Goal: Task Accomplishment & Management: Manage account settings

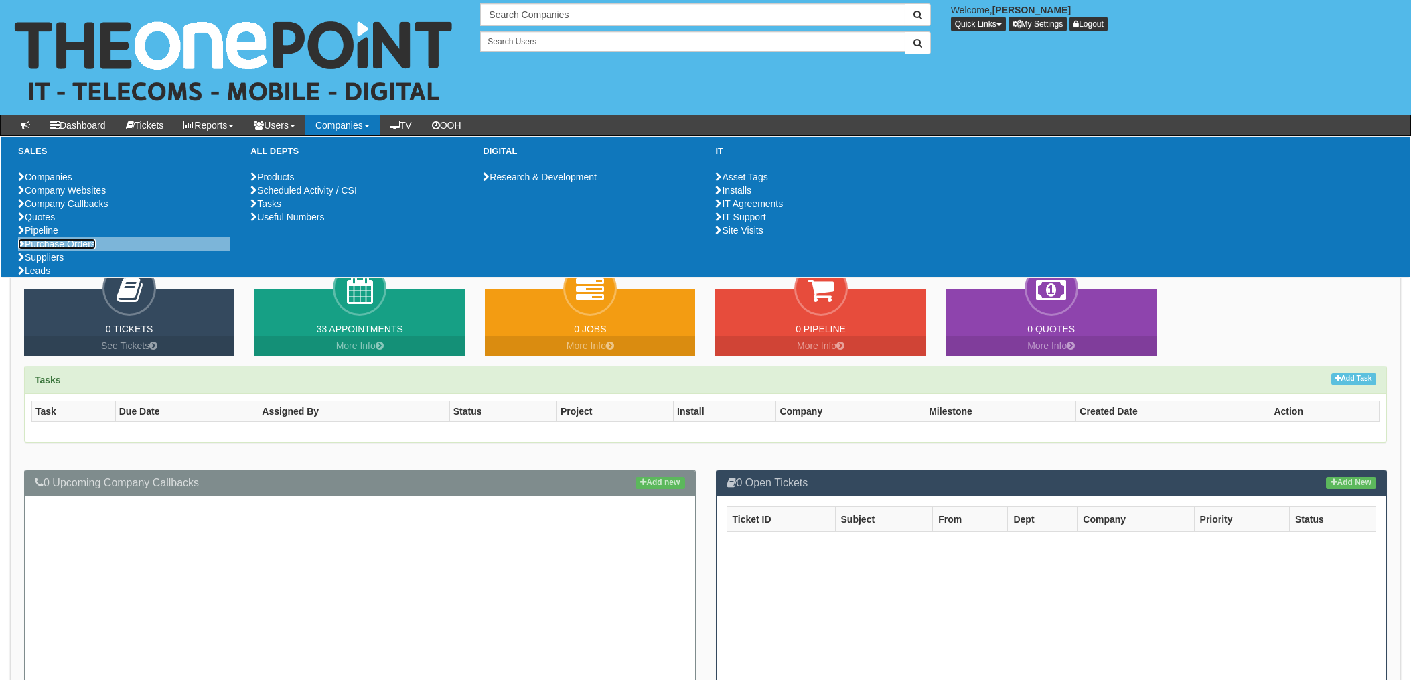
click at [62, 249] on link "Purchase Orders" at bounding box center [57, 243] width 78 height 11
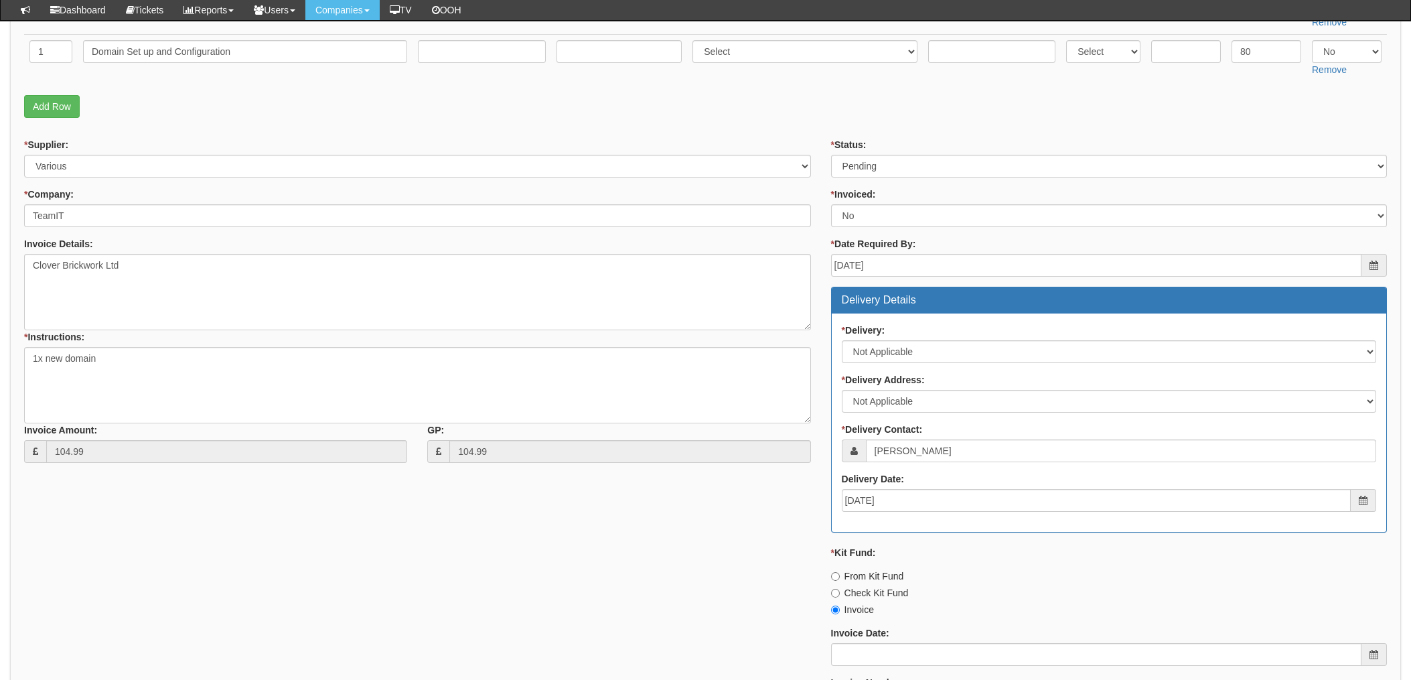
scroll to position [186, 0]
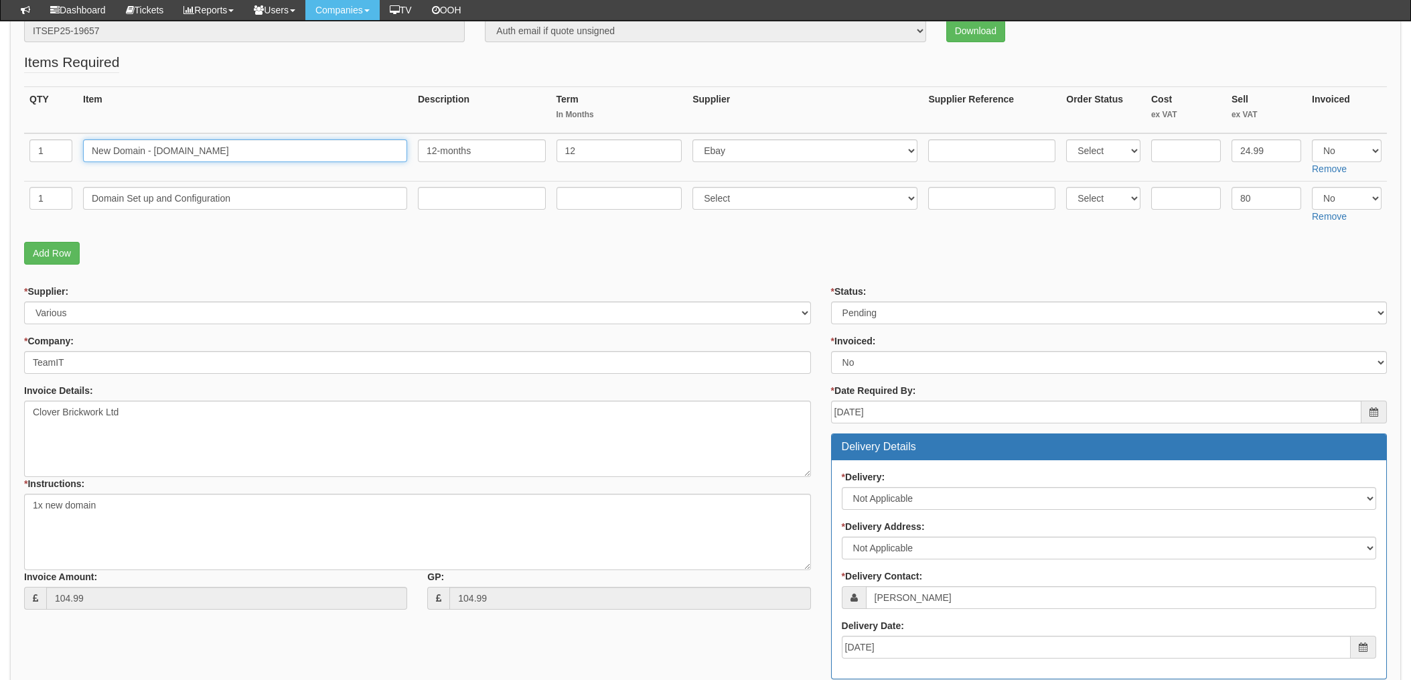
click at [188, 159] on input "New Domain - cloverpd.co.uk" at bounding box center [245, 150] width 324 height 23
click at [194, 151] on input "New Domain - cloverpd.co.uk" at bounding box center [245, 150] width 324 height 23
drag, startPoint x: 233, startPoint y: 151, endPoint x: 27, endPoint y: 150, distance: 205.6
click at [0, 147] on html "× Send Email × Add Appointment × Create Ticket × Create Proactive Activity × Ad…" at bounding box center [705, 470] width 1411 height 1312
click at [238, 196] on input "Domain Set up and Configuration" at bounding box center [245, 198] width 324 height 23
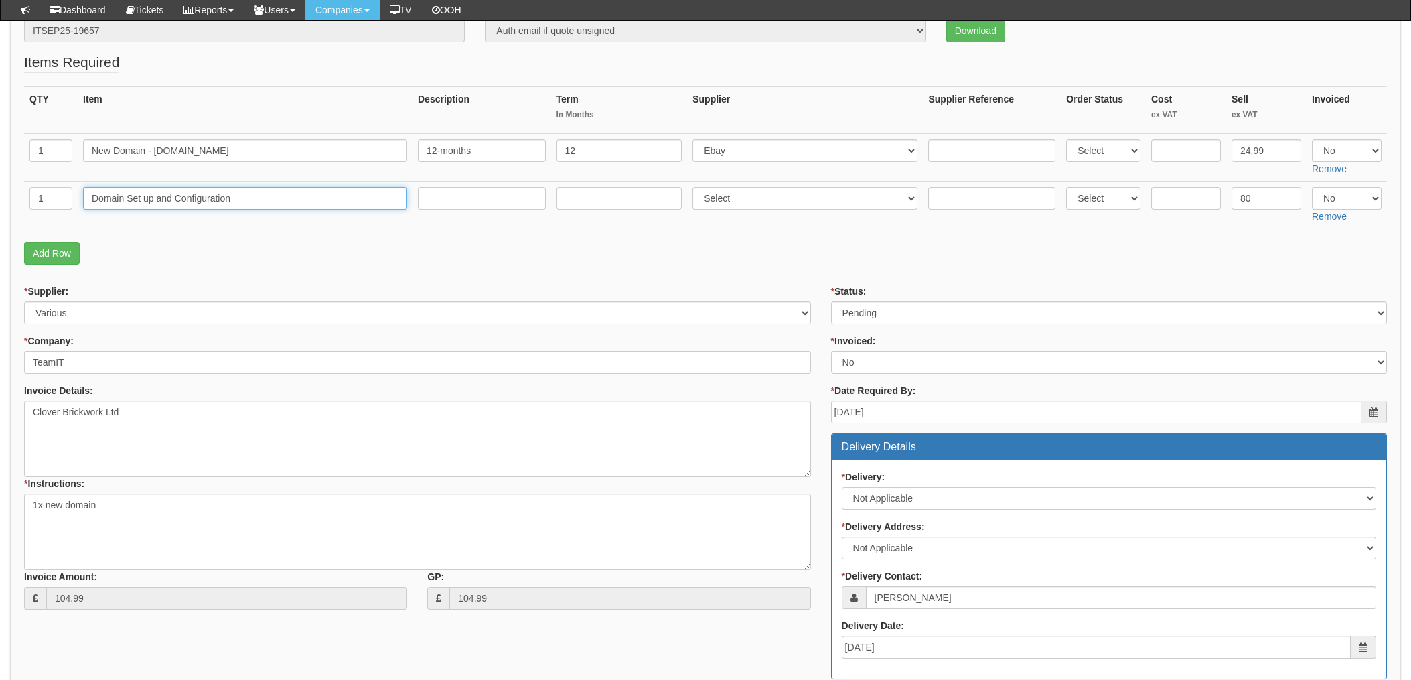
drag, startPoint x: 258, startPoint y: 196, endPoint x: 40, endPoint y: 200, distance: 217.7
click at [40, 200] on tr "1 Domain Set up and Configuration Select 123 REG.co.uk 1Password 3 4Gon AA Jone…" at bounding box center [705, 206] width 1363 height 48
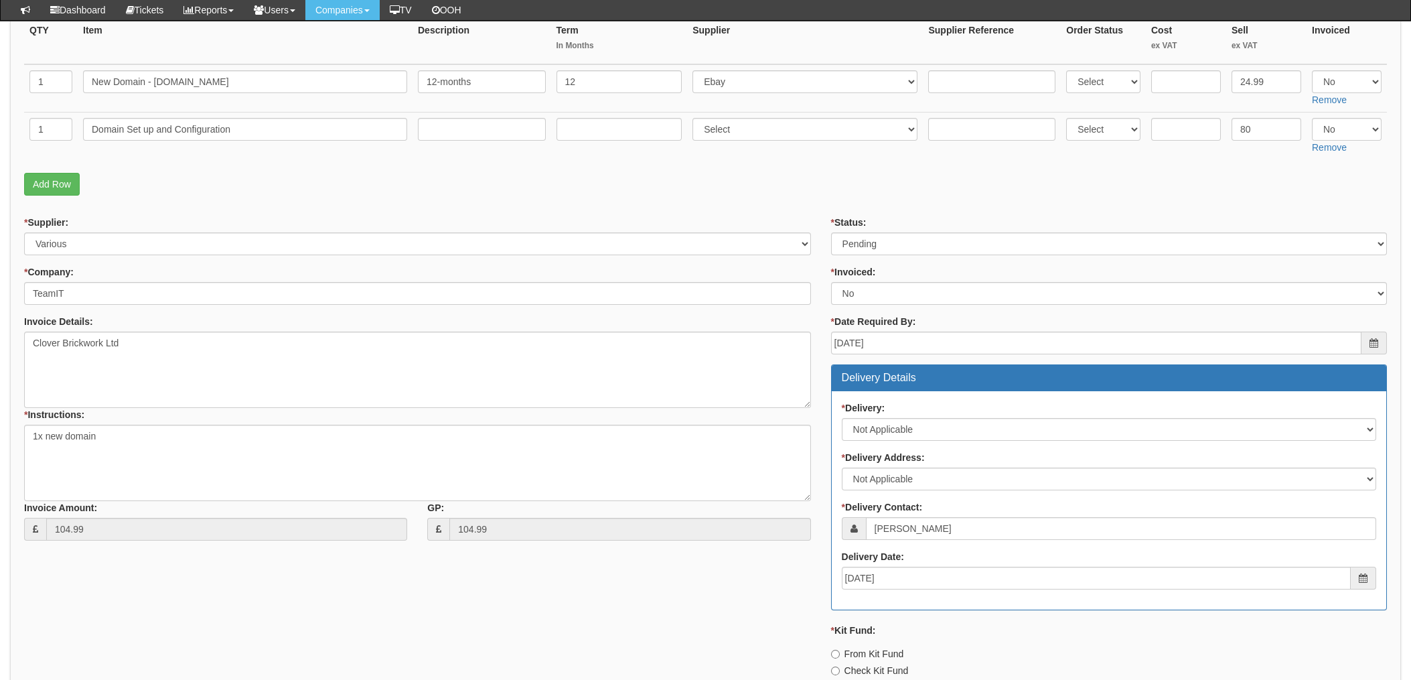
scroll to position [543, 0]
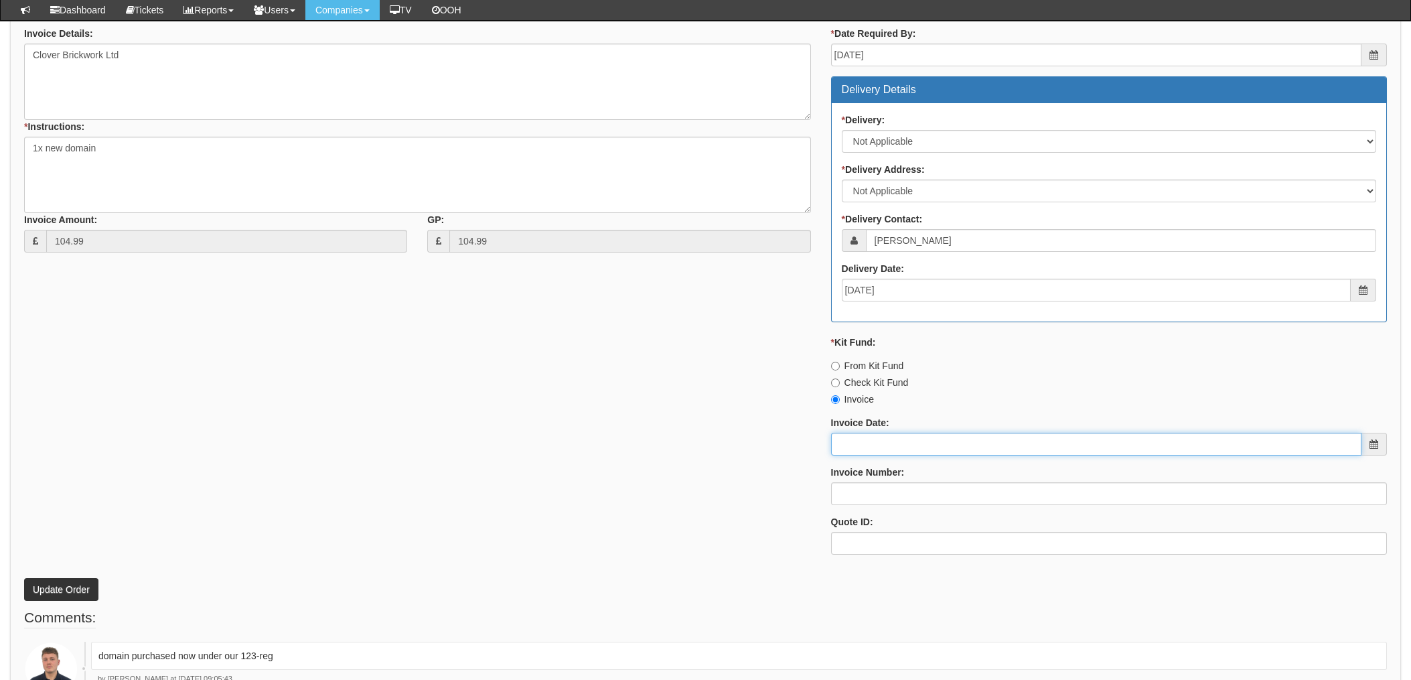
click at [874, 435] on input "Invoice Date:" at bounding box center [1096, 444] width 531 height 23
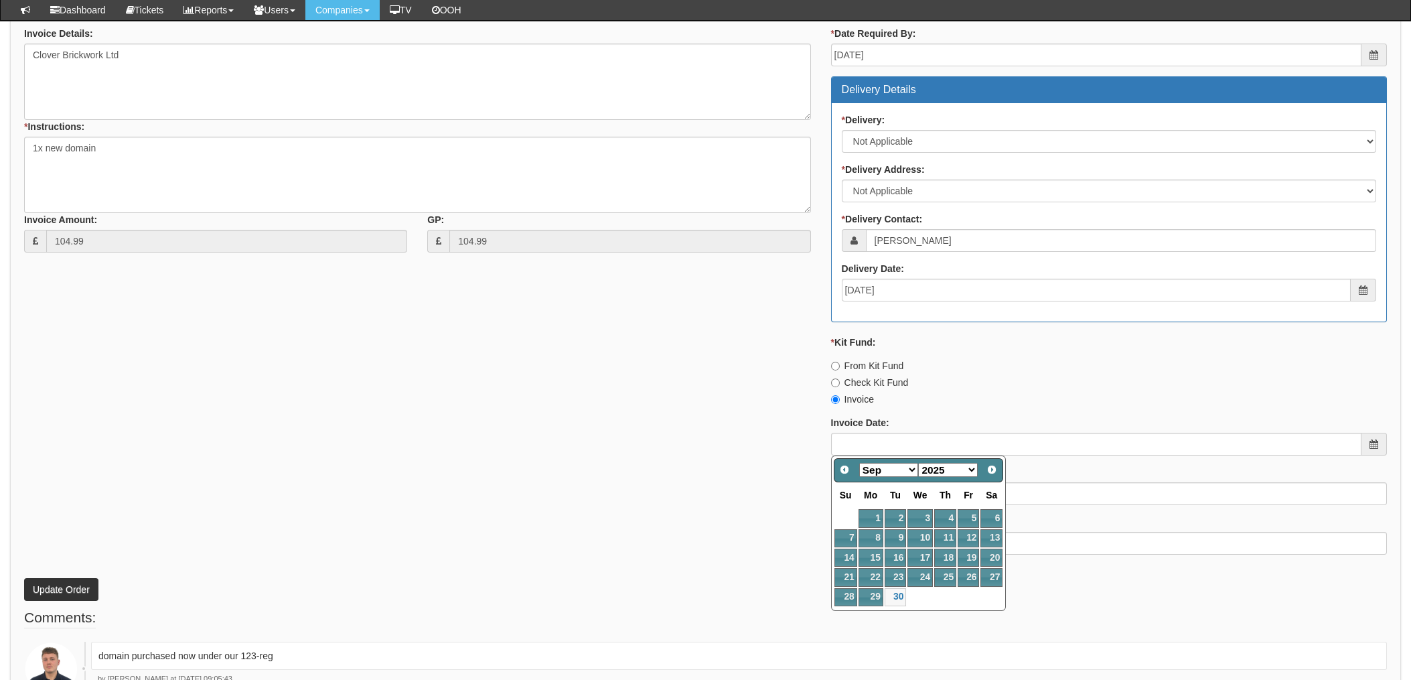
click at [911, 591] on td at bounding box center [920, 596] width 27 height 19
click at [901, 598] on link "30" at bounding box center [895, 597] width 21 height 18
type input "[DATE]"
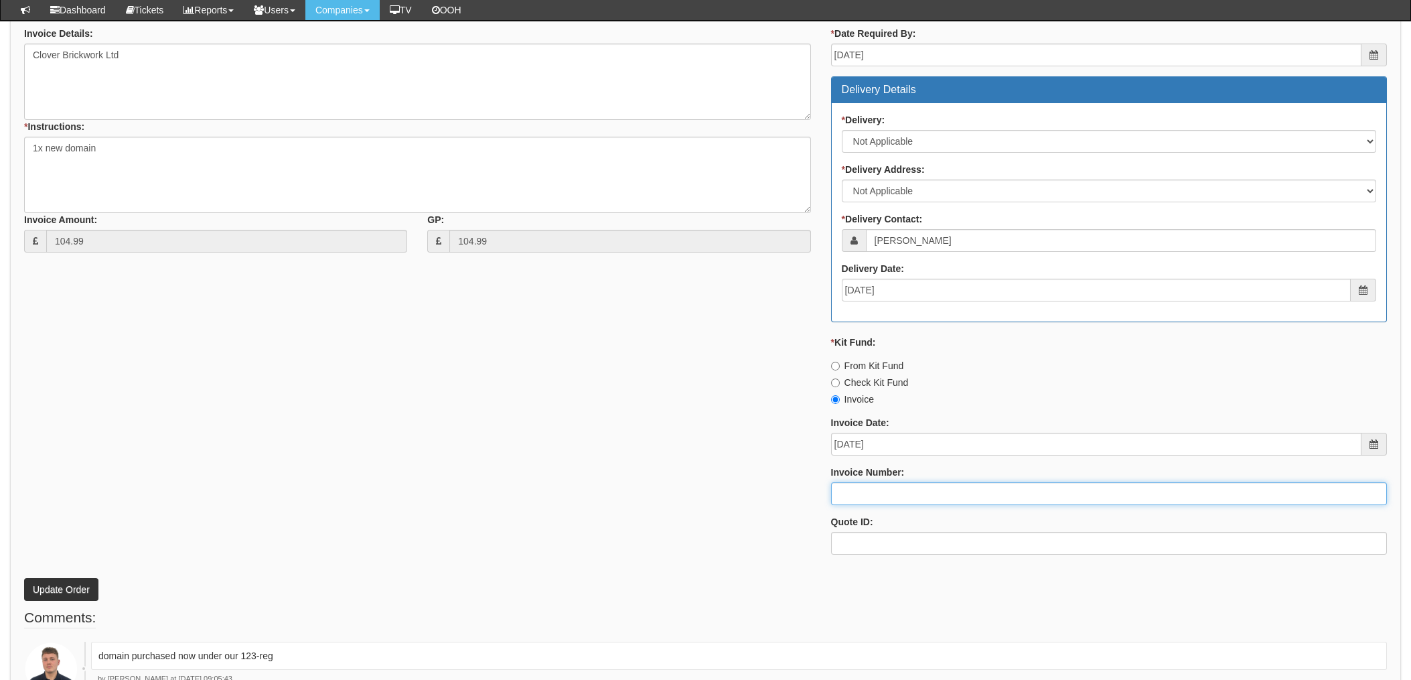
click at [877, 501] on input "Invoice Number:" at bounding box center [1109, 493] width 556 height 23
click at [858, 494] on input "Invoice Number:" at bounding box center [1109, 493] width 556 height 23
type input "206547"
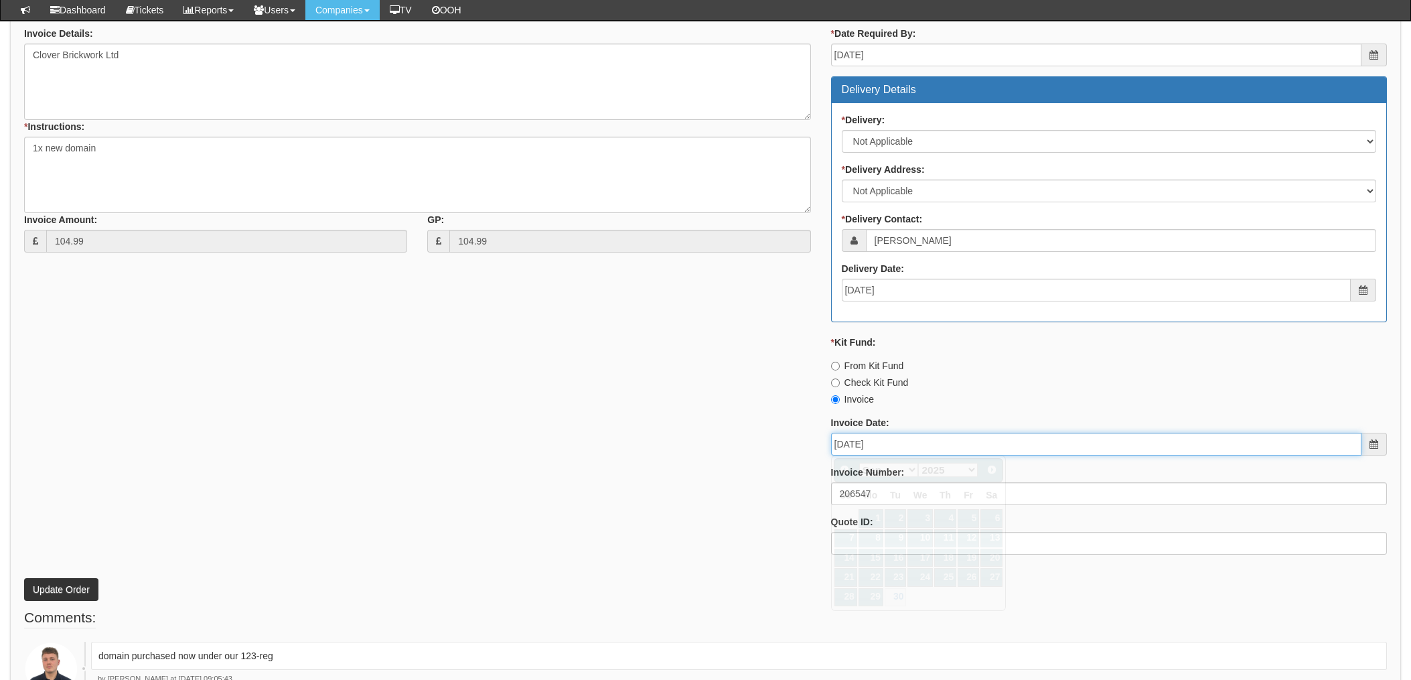
click at [921, 448] on input "[DATE]" at bounding box center [1096, 444] width 531 height 23
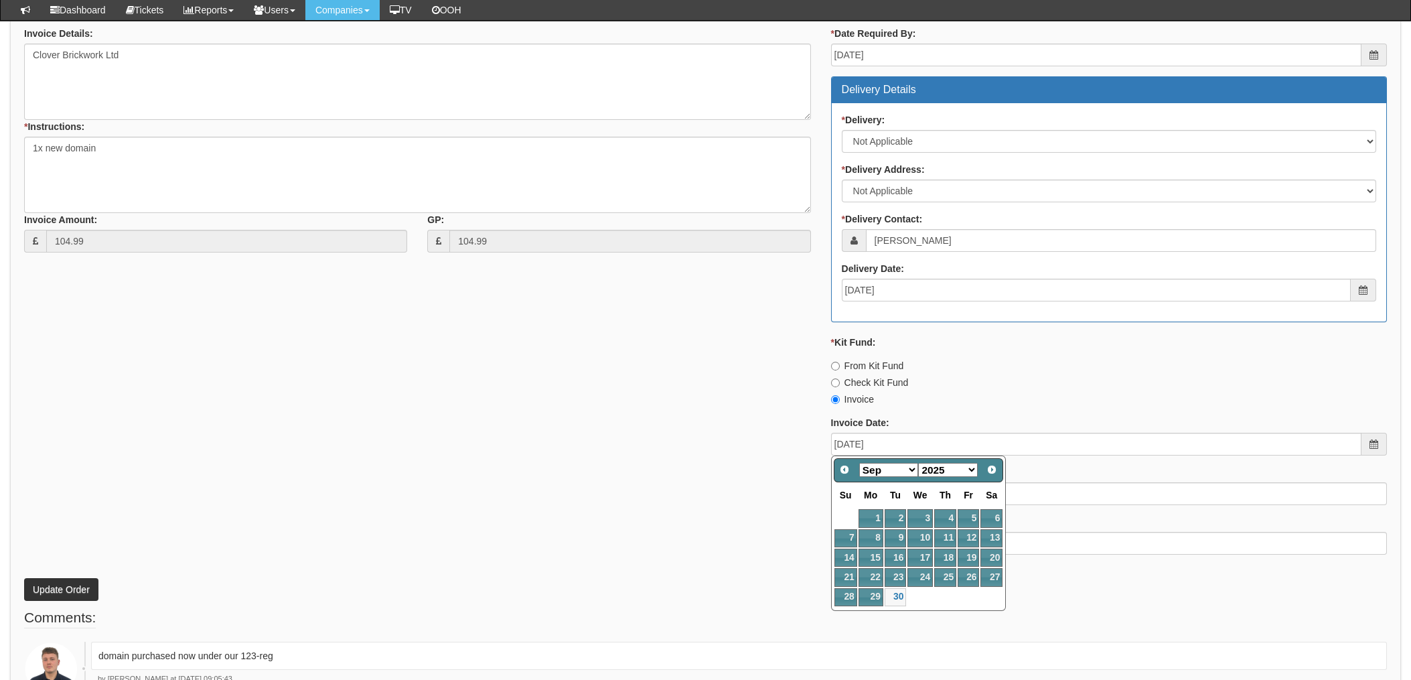
click at [1036, 391] on div "* Kit Fund: From Kit Fund Check Kit Fund Invoice" at bounding box center [1109, 371] width 556 height 70
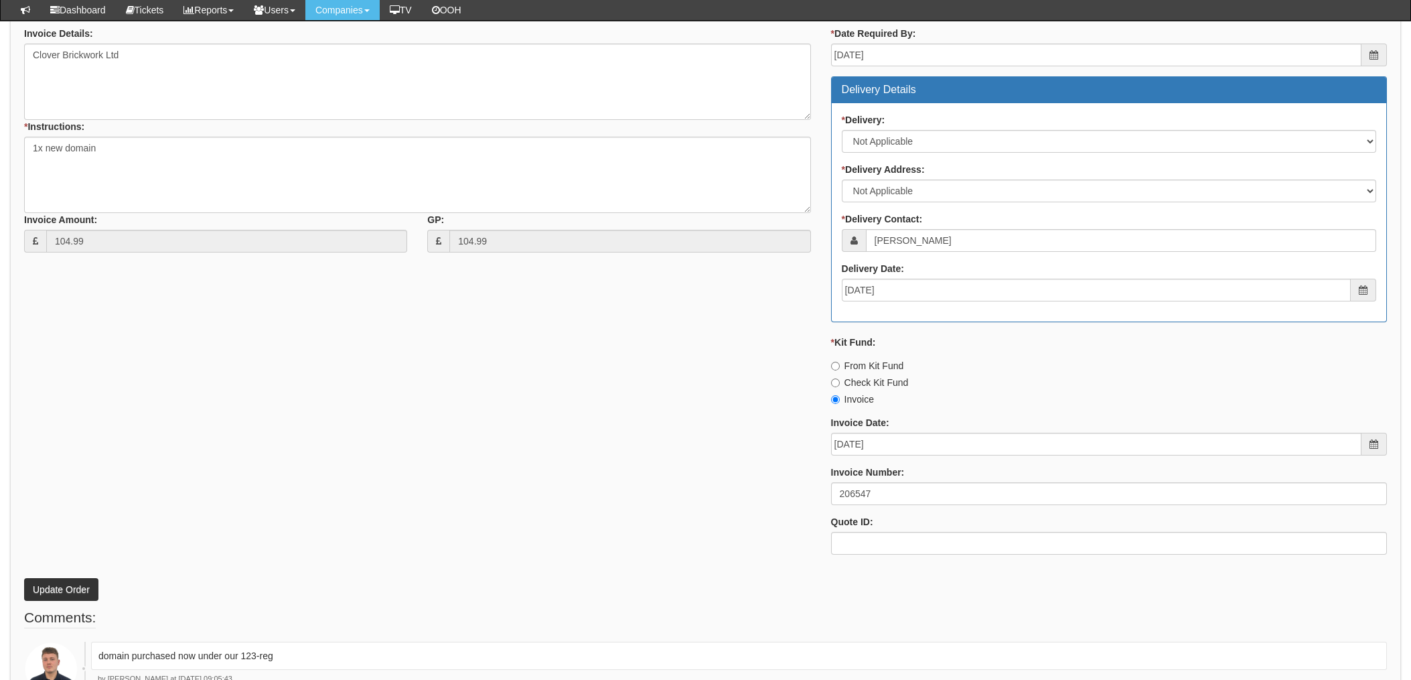
click at [548, 444] on div "* Supplier: Select 123 REG.co.uk 1Password 3 4Gon AA Jones Electric Ltd Abzorb …" at bounding box center [705, 246] width 1383 height 637
click at [66, 589] on button "Update Order" at bounding box center [61, 589] width 74 height 23
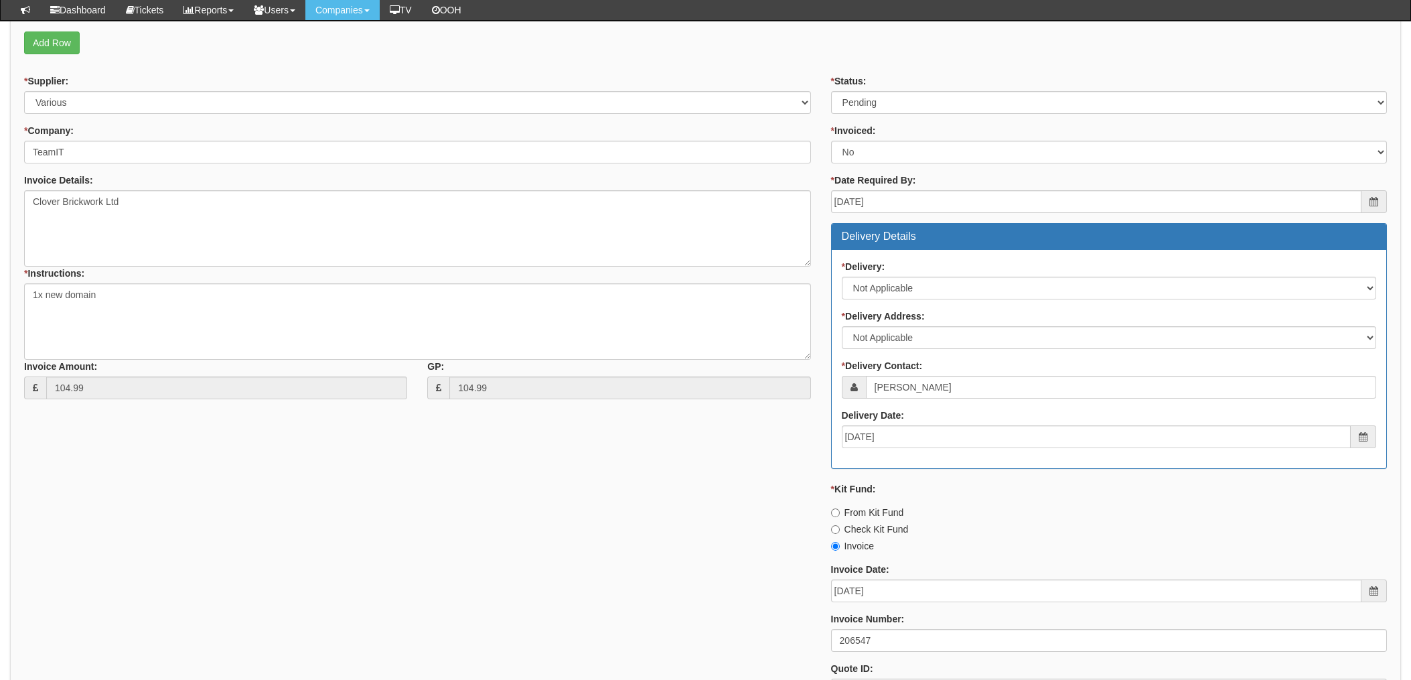
scroll to position [365, 0]
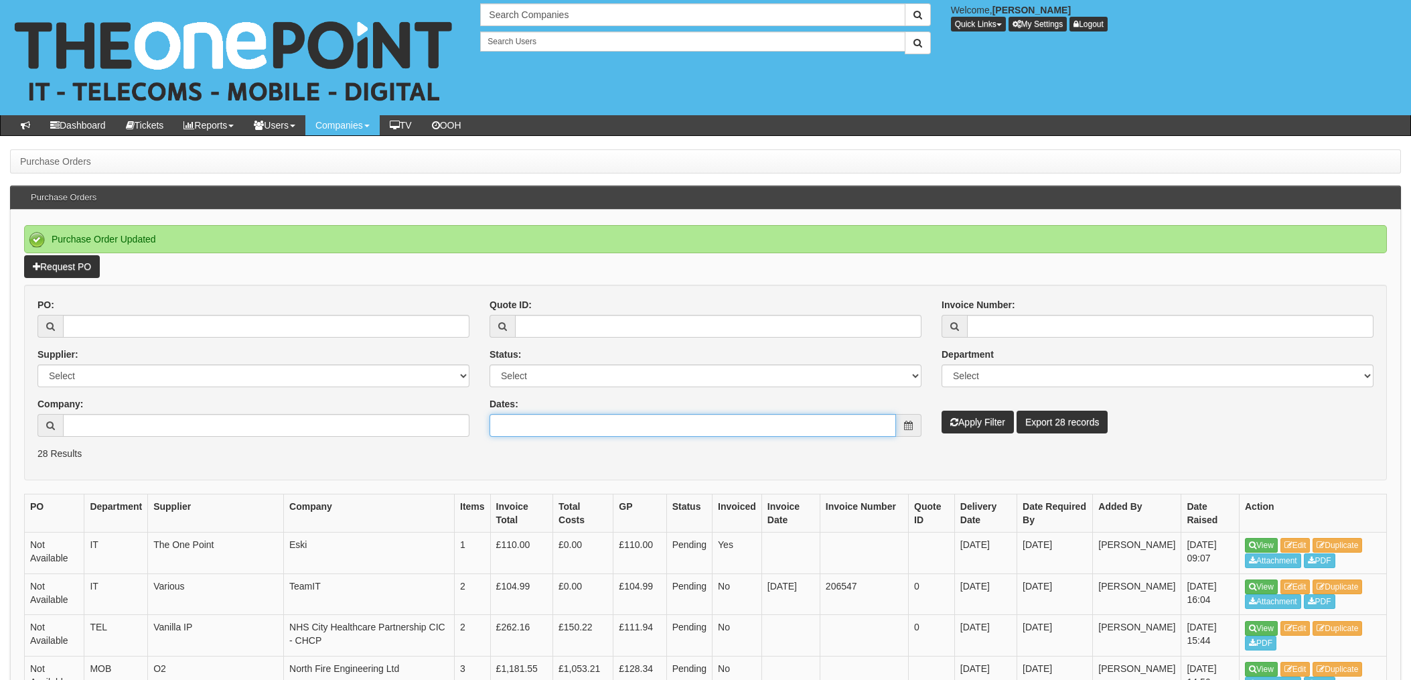
click at [820, 424] on input "Dates:" at bounding box center [693, 425] width 407 height 23
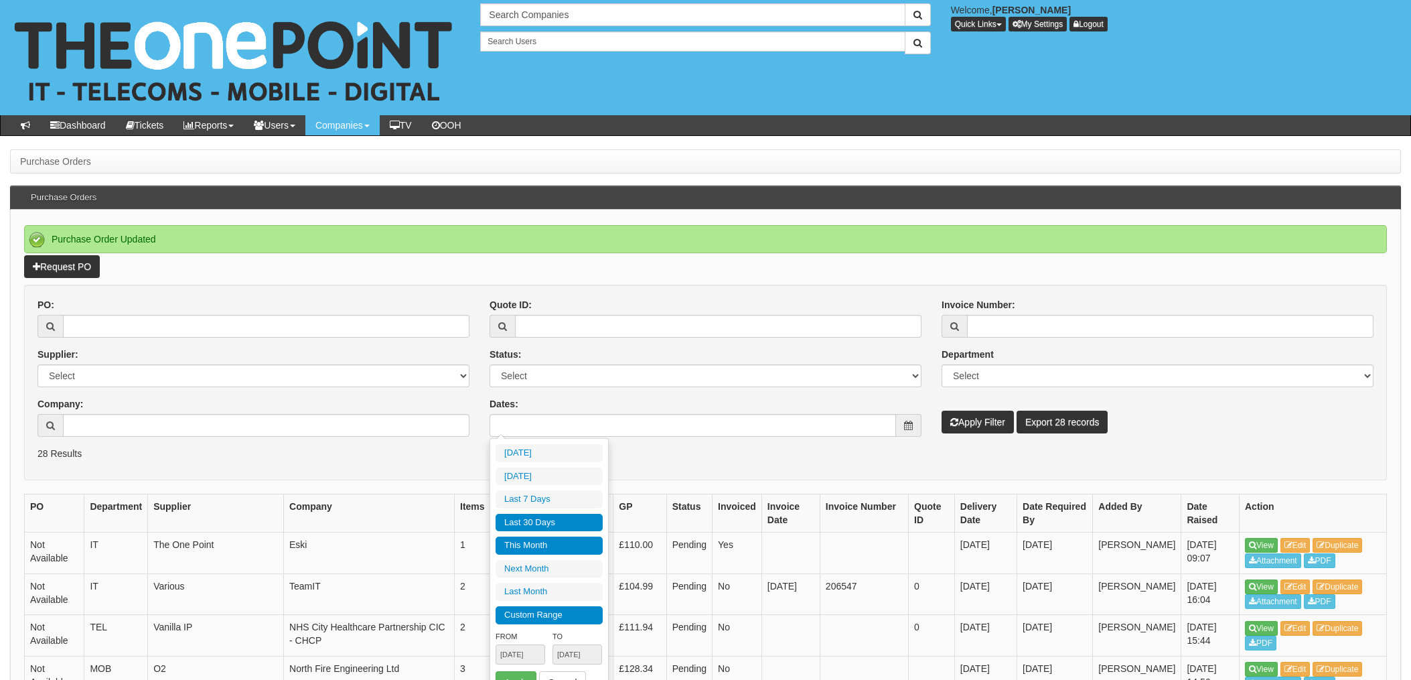
click at [515, 614] on li "Custom Range" at bounding box center [549, 615] width 107 height 18
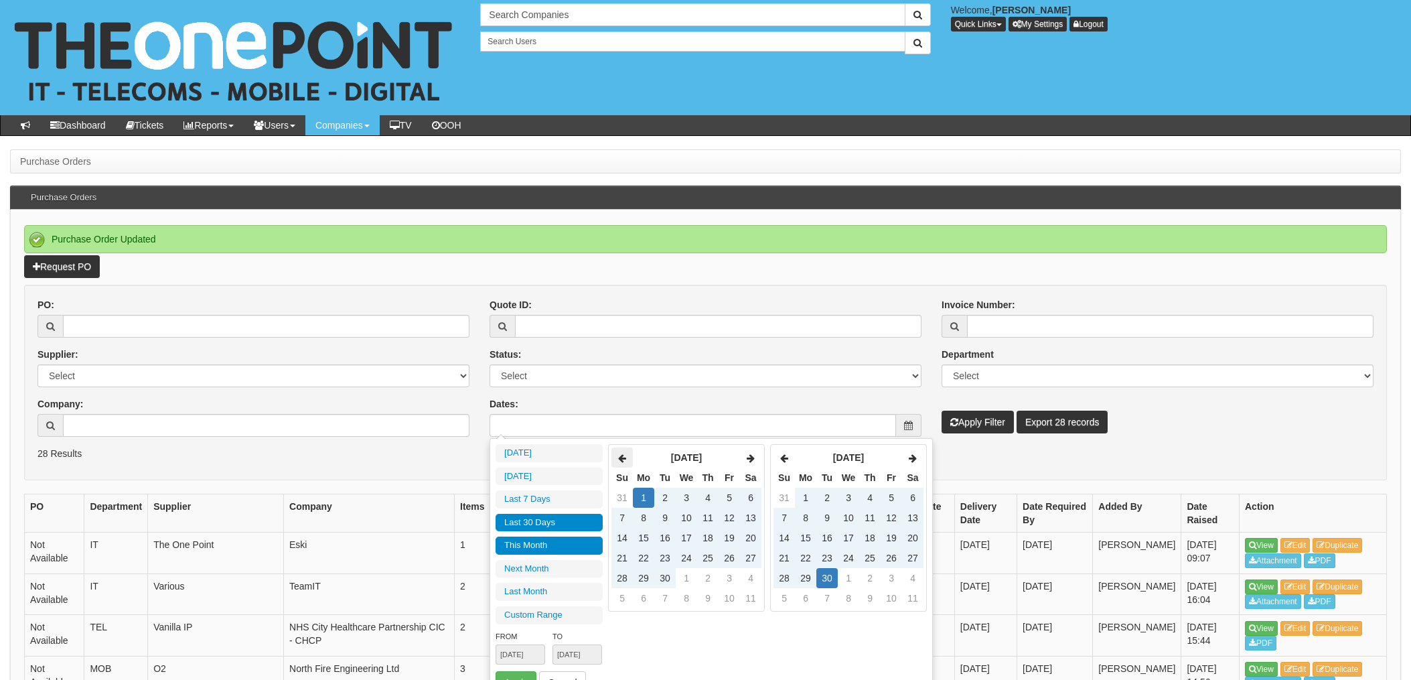
click at [624, 454] on icon at bounding box center [622, 457] width 8 height 9
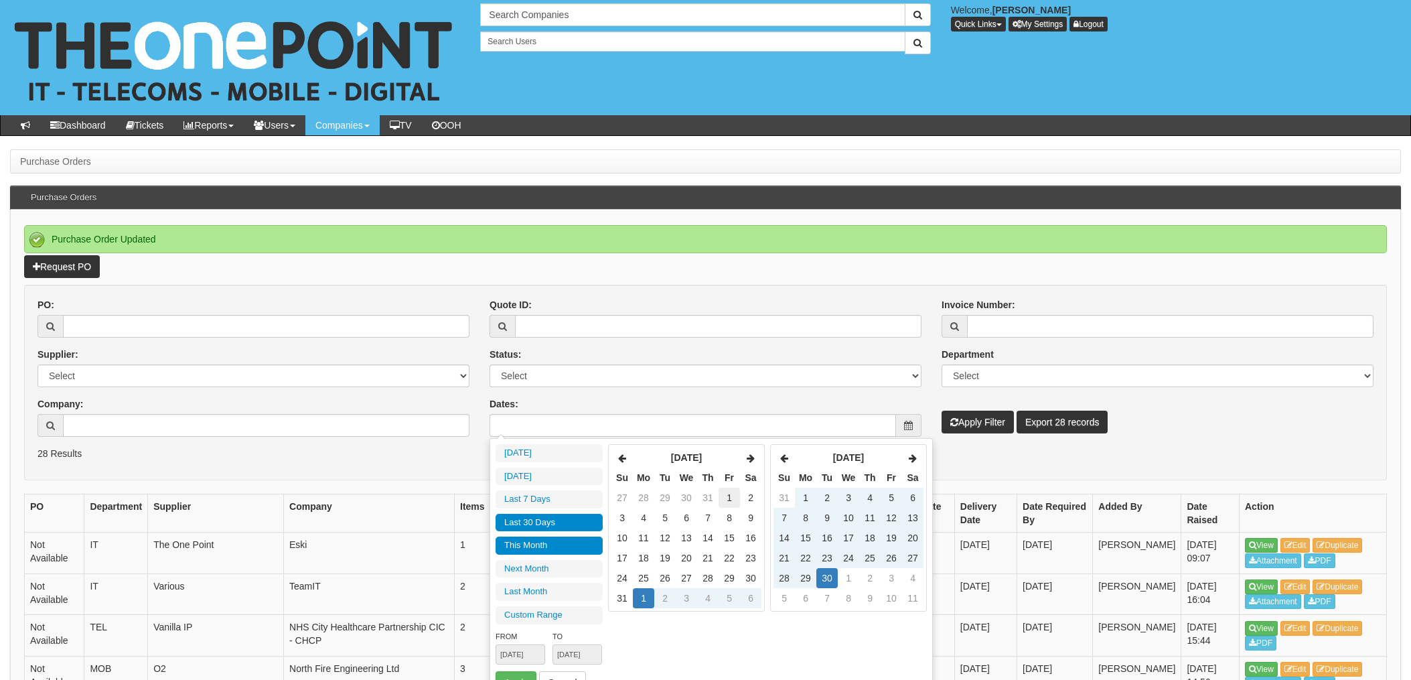
click at [731, 494] on td "1" at bounding box center [729, 498] width 21 height 20
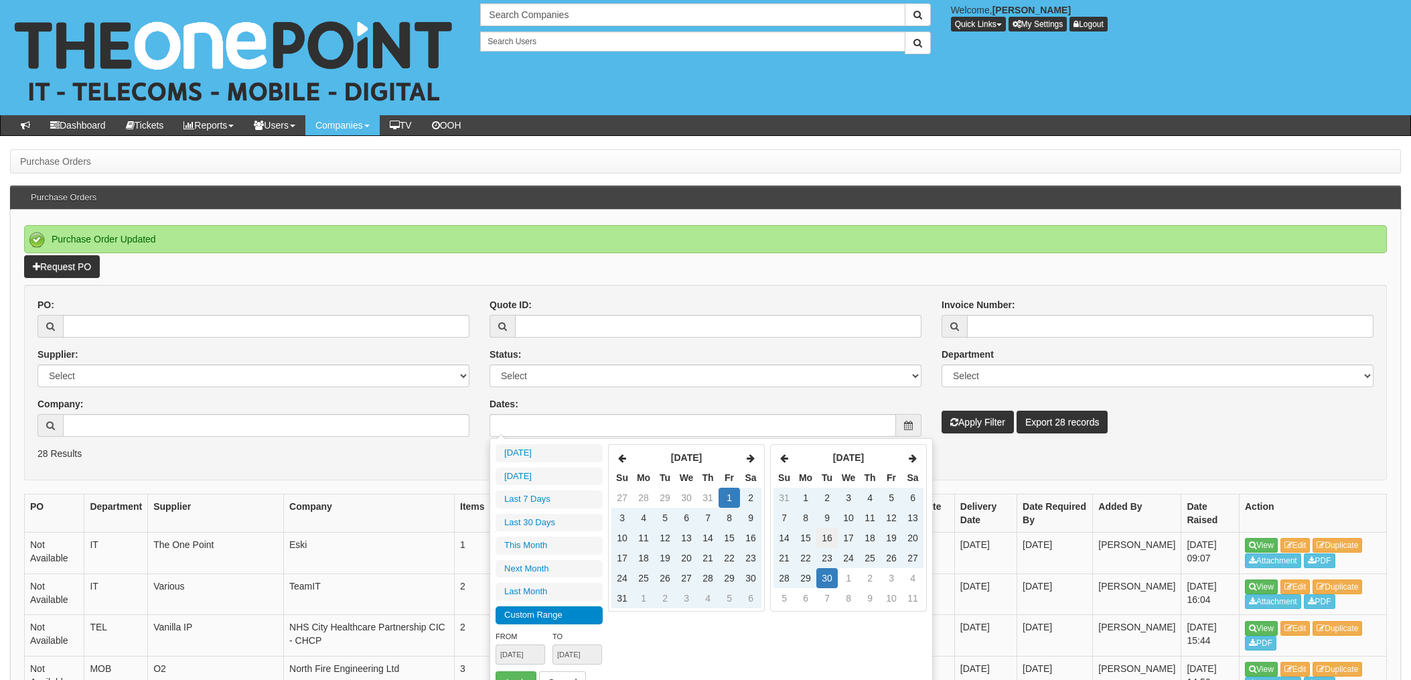
type input "2025-08-01"
click at [830, 574] on td "30" at bounding box center [827, 578] width 21 height 20
type input "[DATE]"
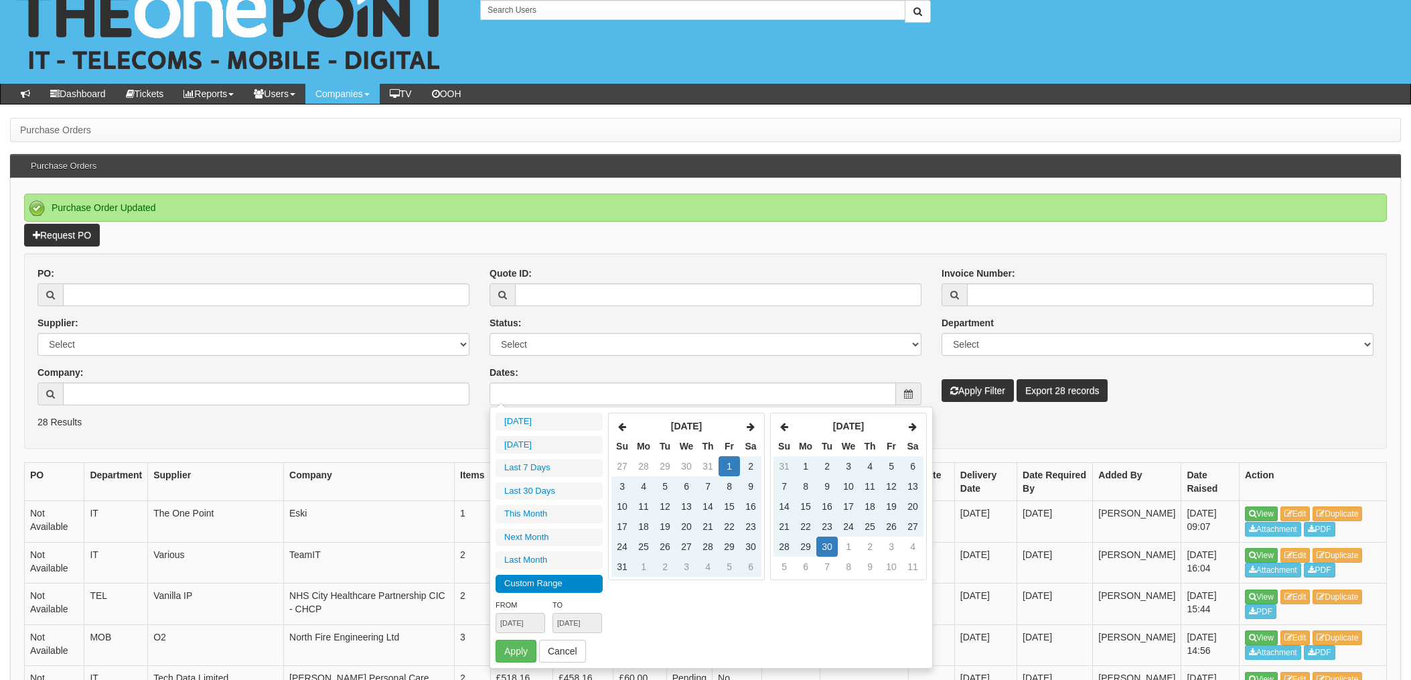
scroll to position [89, 0]
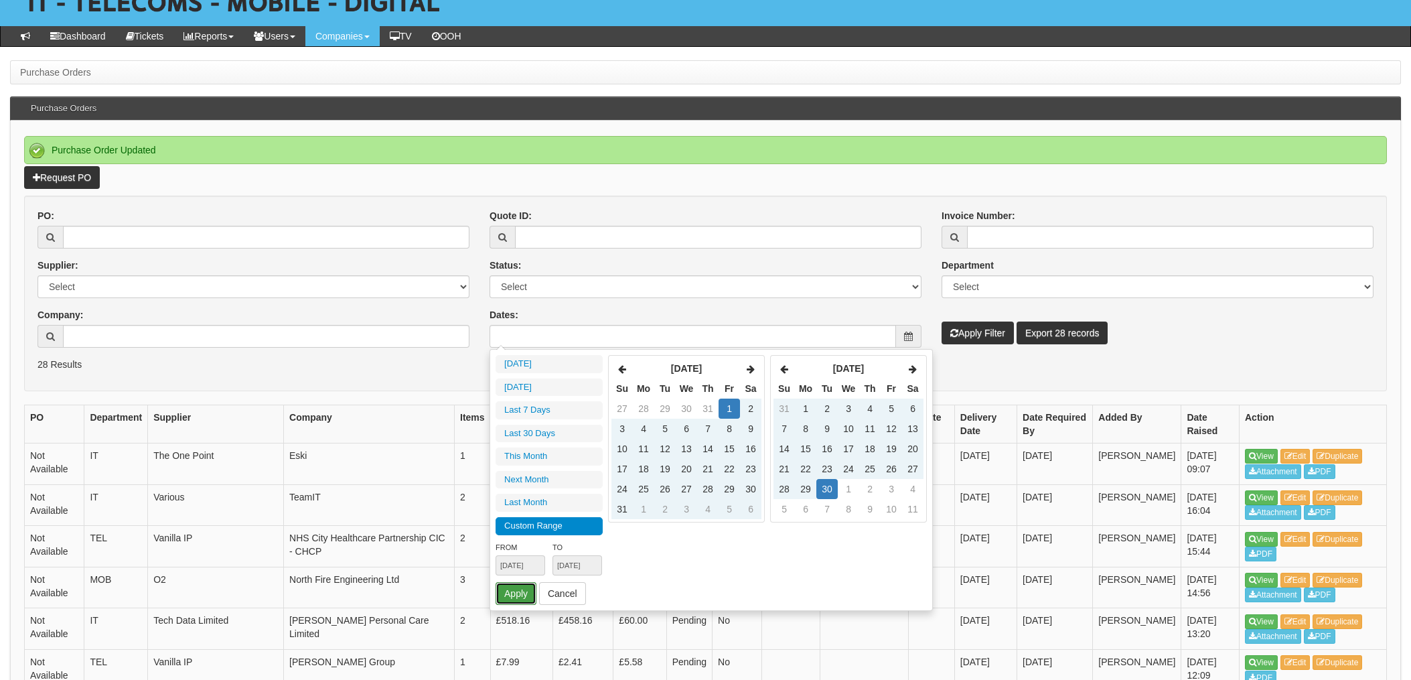
click at [516, 590] on button "Apply" at bounding box center [516, 593] width 41 height 23
type input "2025-08-01 - 2025-09-30"
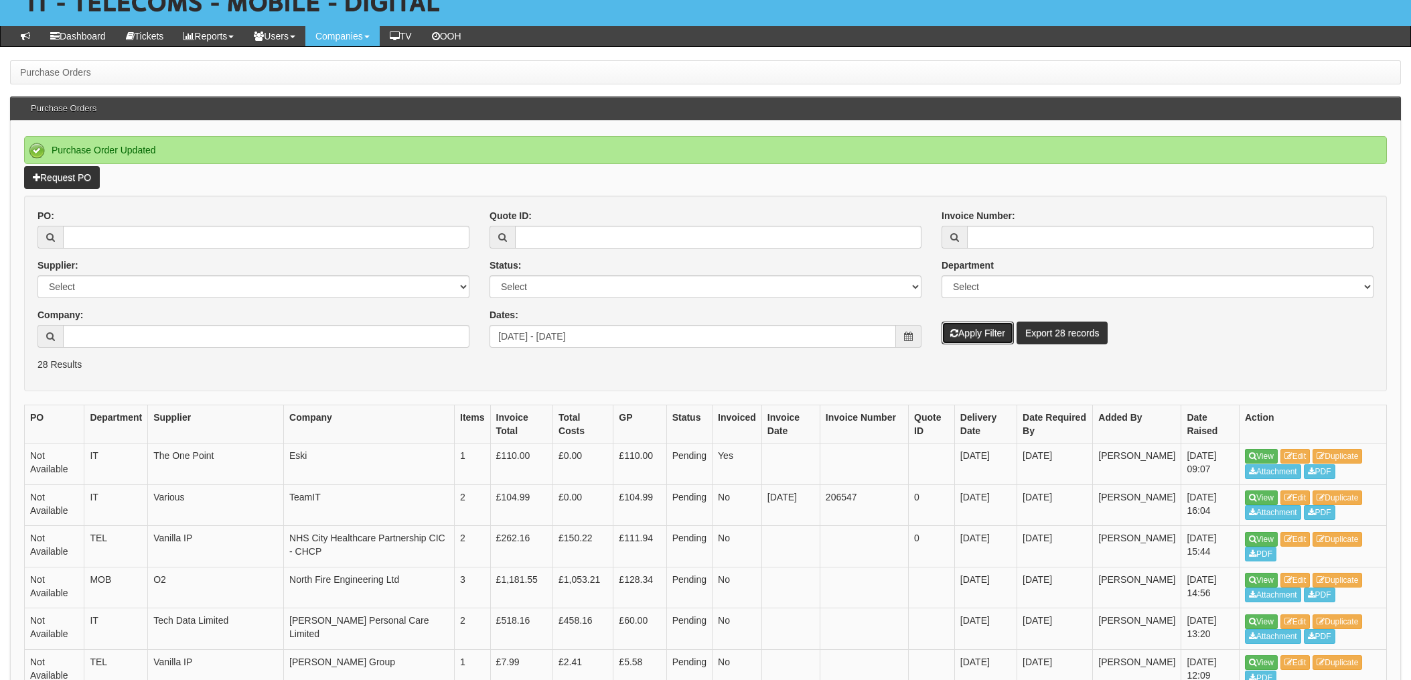
click at [992, 330] on button "Apply Filter" at bounding box center [978, 333] width 72 height 23
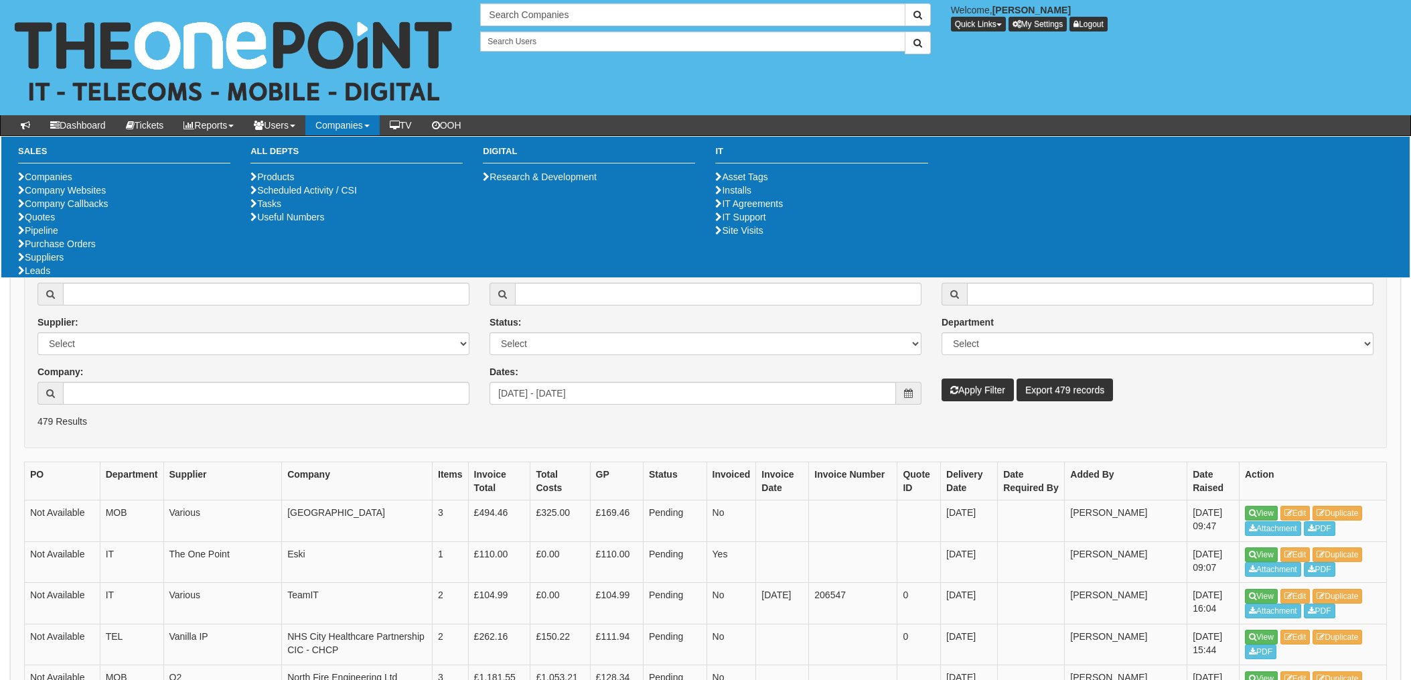
click at [234, 430] on form "PO: Supplier: Select 123 REG.co.uk 1Password 3 4Gon AA Jones Electric Ltd Abzor…" at bounding box center [705, 351] width 1363 height 196
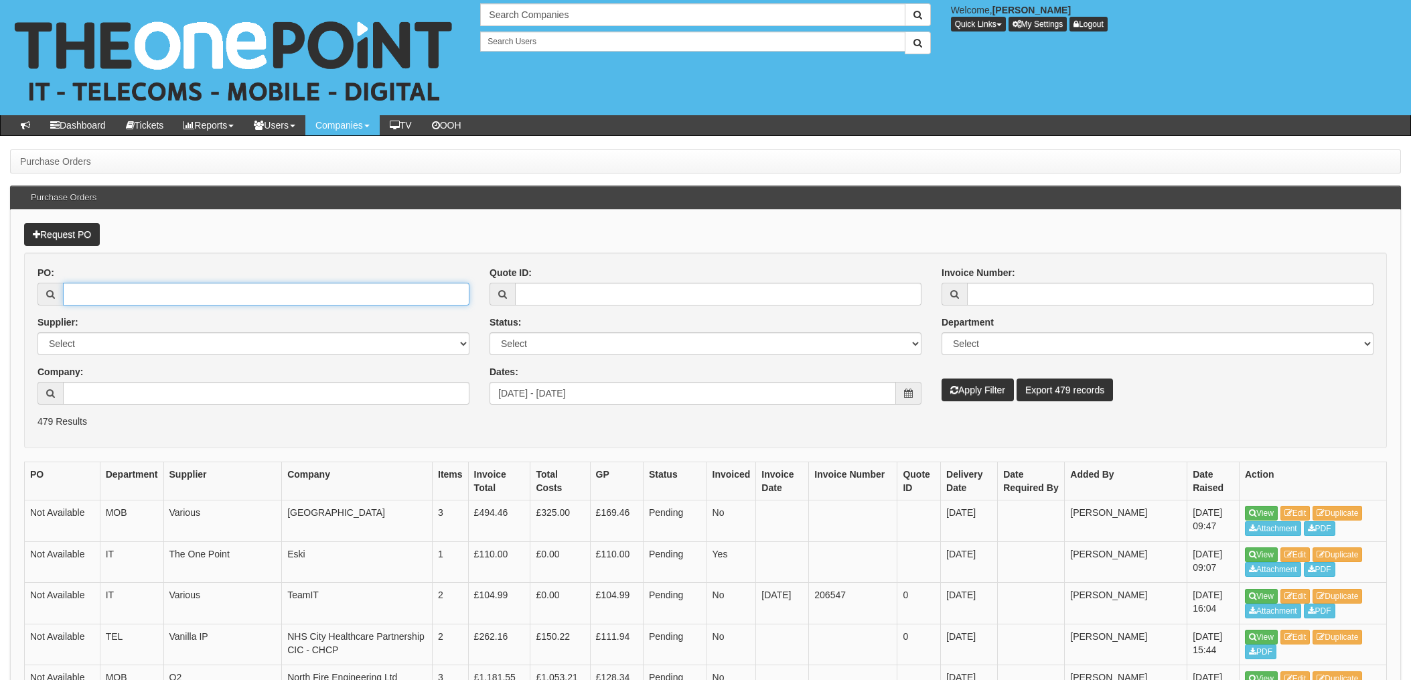
click at [144, 295] on input "PO:" at bounding box center [266, 294] width 407 height 23
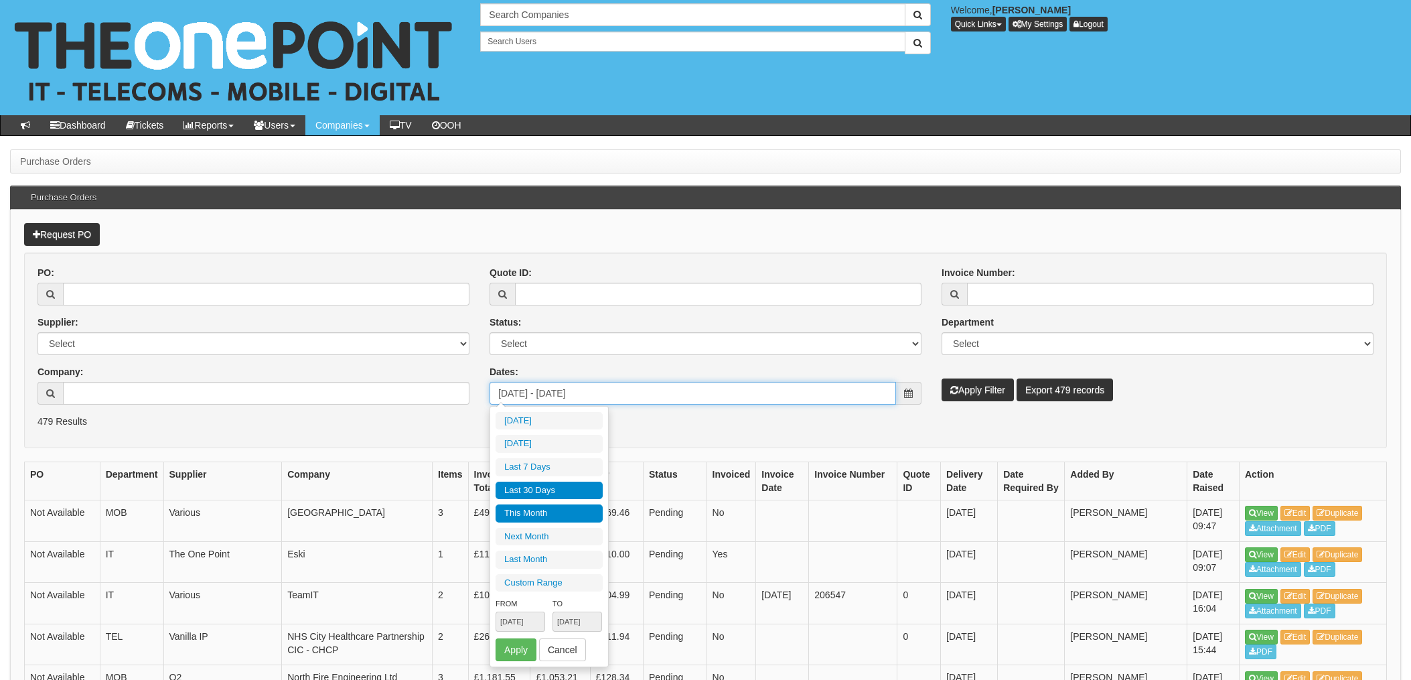
click at [619, 390] on input "2025-08-01 - 2025-09-30" at bounding box center [693, 393] width 407 height 23
drag, startPoint x: 674, startPoint y: 395, endPoint x: 227, endPoint y: 382, distance: 447.0
click at [383, 388] on div "PO: Supplier: Select 123 REG.co.uk 1Password 3 4Gon AA Jones Electric Ltd Abzor…" at bounding box center [705, 340] width 1356 height 149
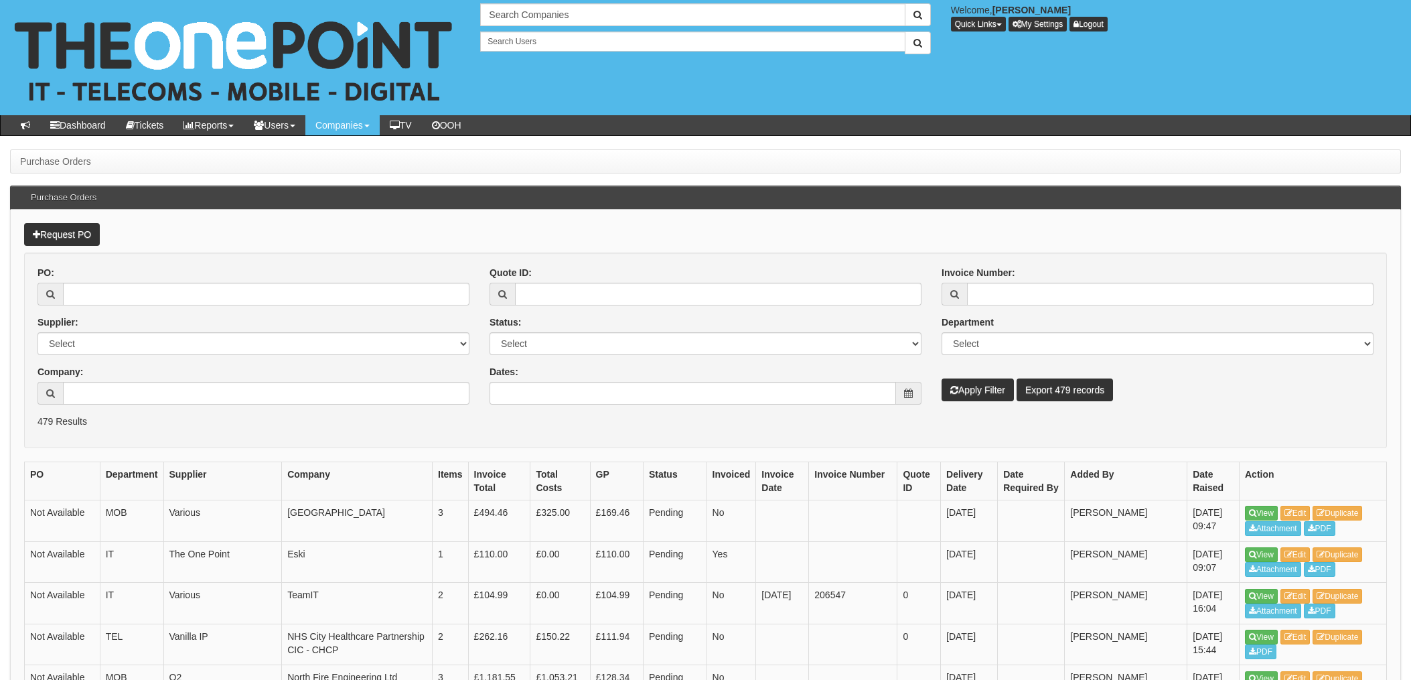
click at [261, 278] on div "PO:" at bounding box center [254, 286] width 432 height 40
click at [248, 288] on input "PO:" at bounding box center [266, 294] width 407 height 23
type input "18292"
click at [942, 378] on button "Apply Filter" at bounding box center [978, 389] width 72 height 23
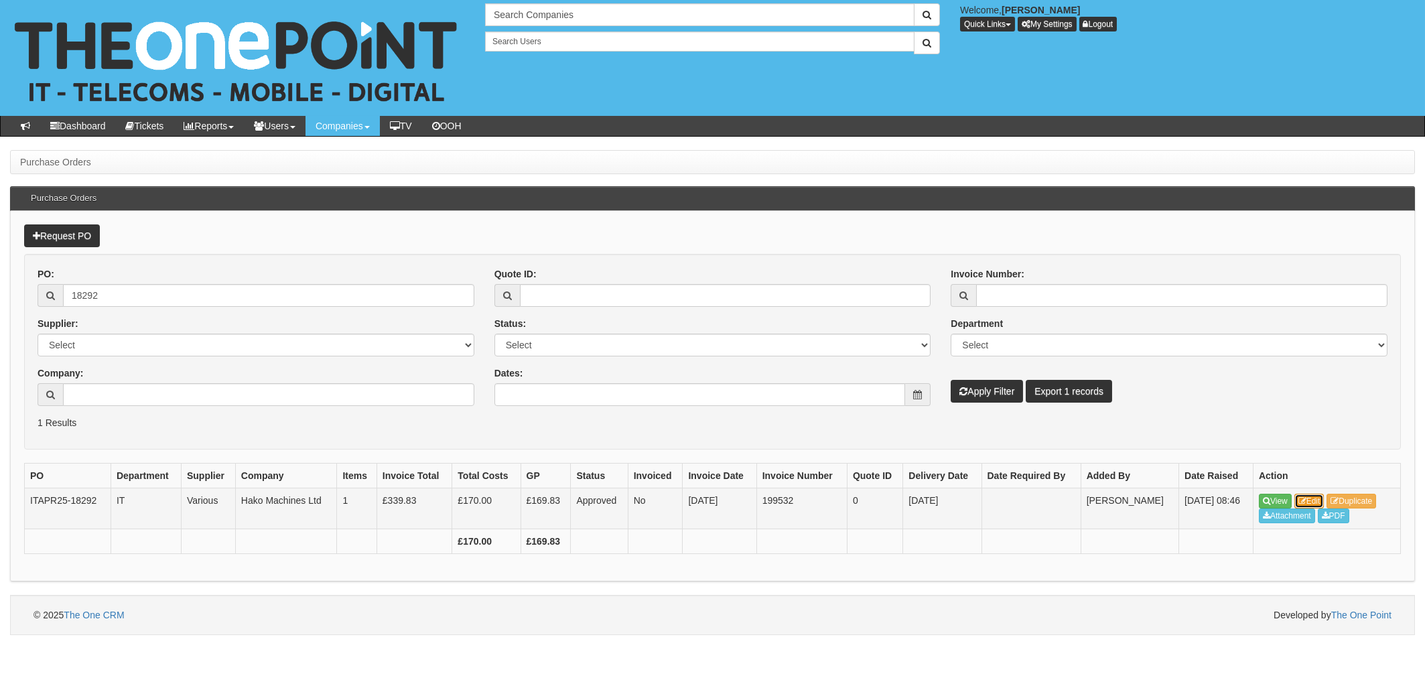
click at [1312, 498] on link "Edit" at bounding box center [1309, 501] width 30 height 15
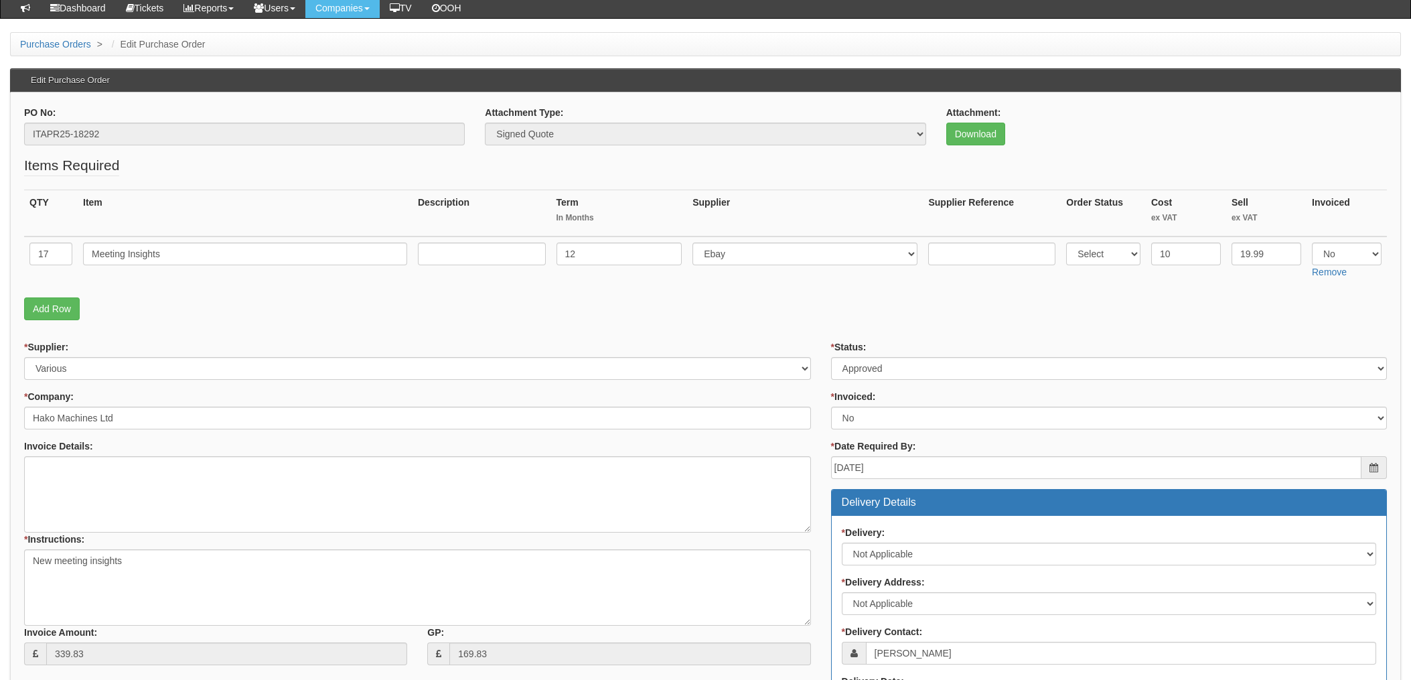
scroll to position [89, 0]
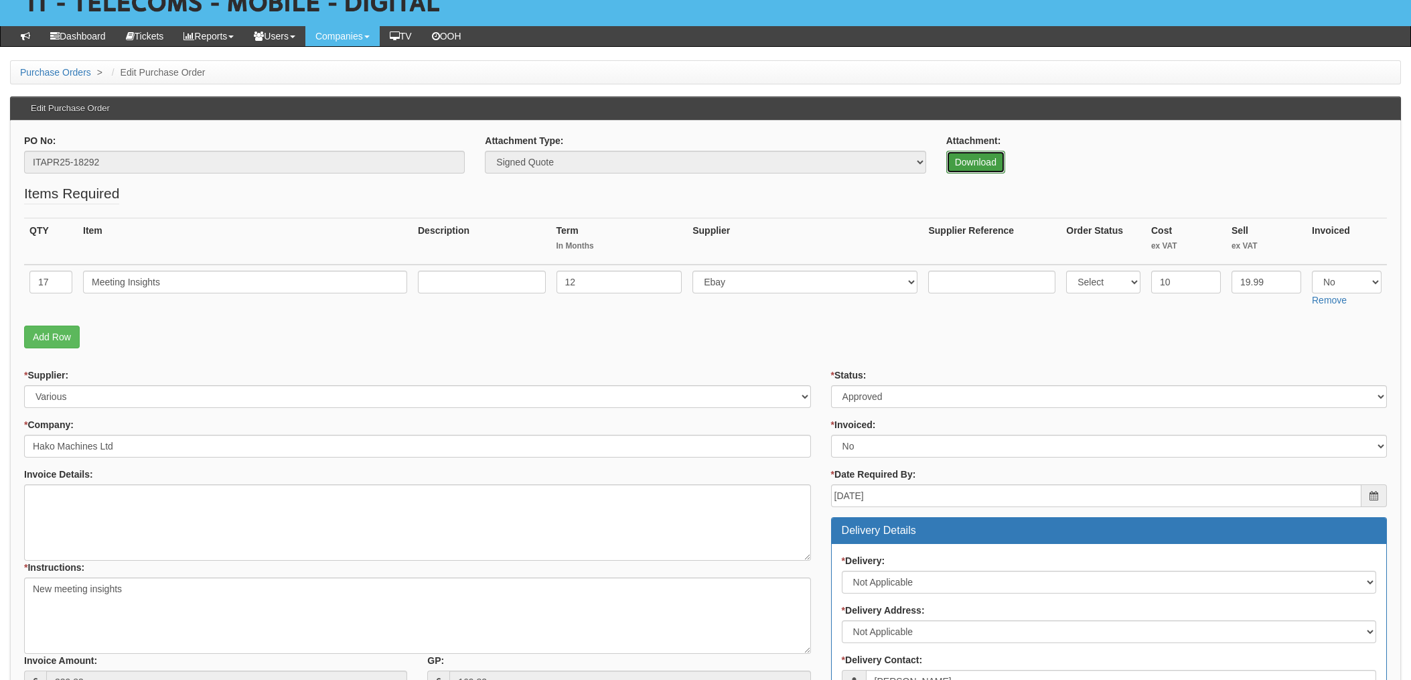
click at [973, 167] on link "Download" at bounding box center [975, 162] width 59 height 23
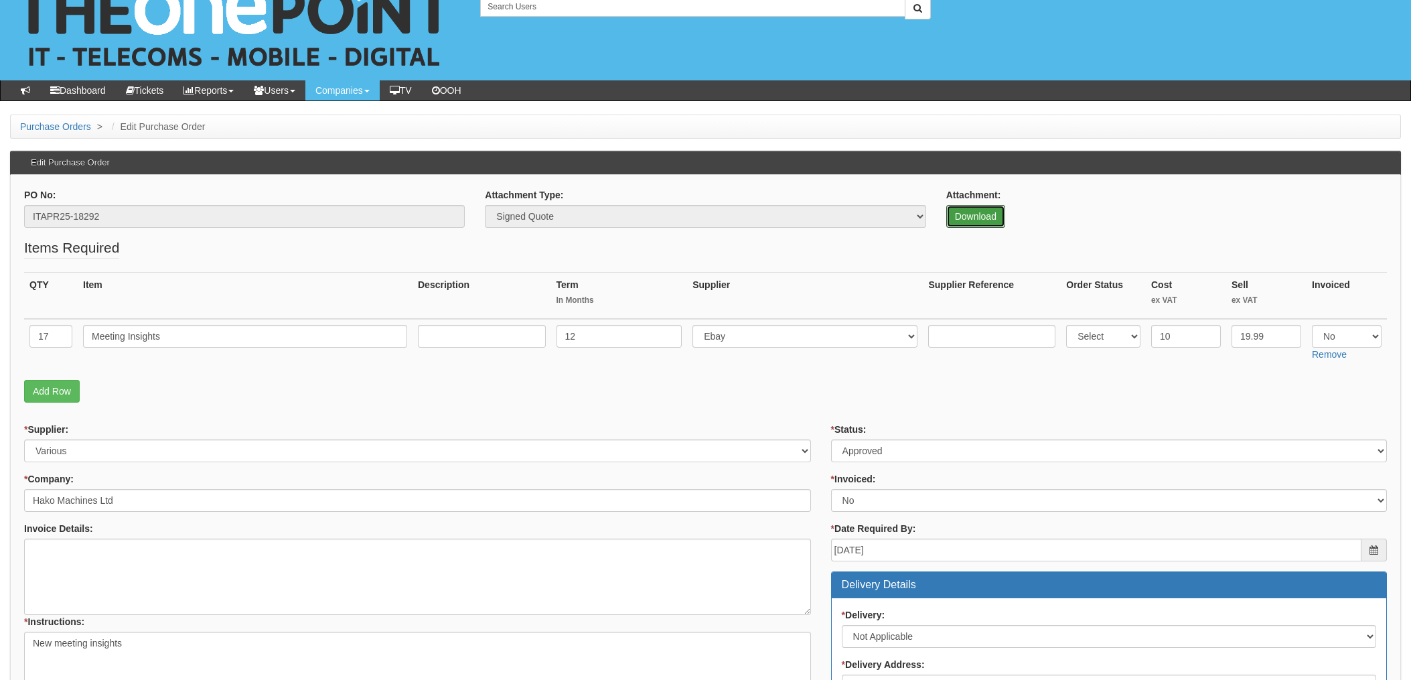
scroll to position [0, 0]
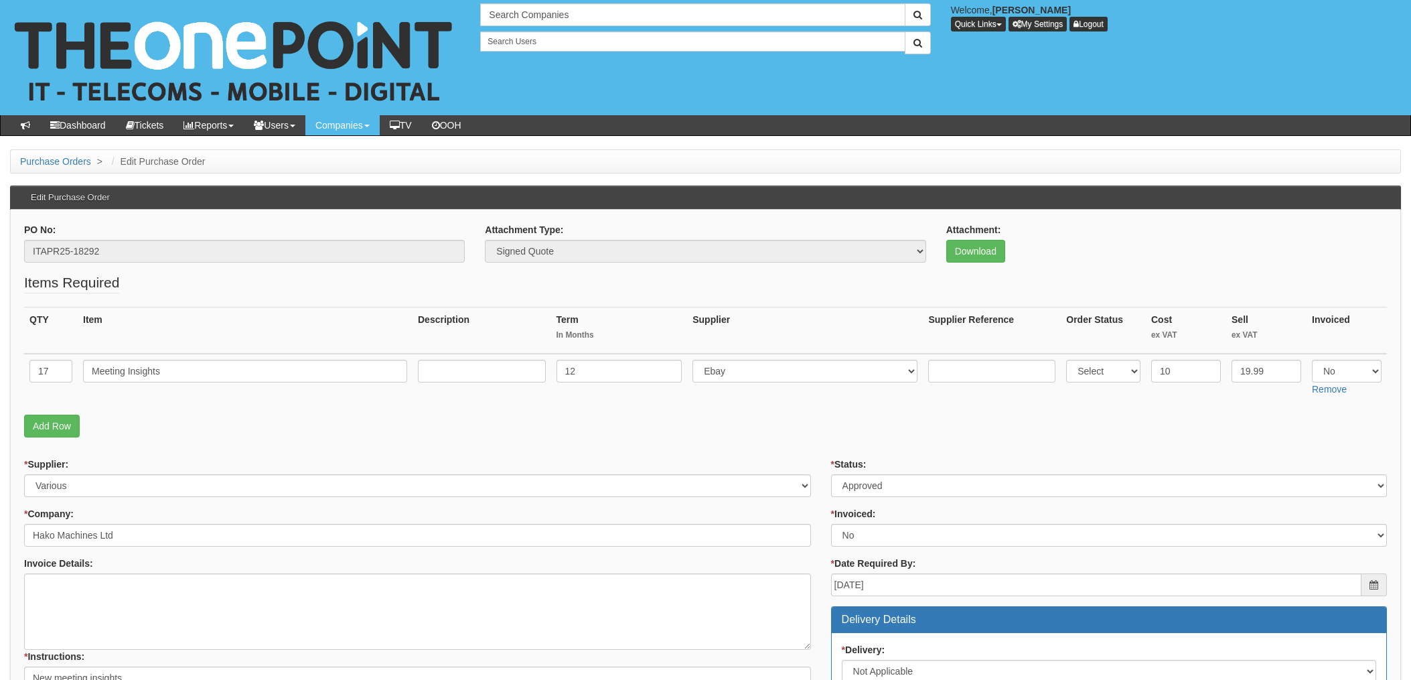
click at [771, 460] on div "* Supplier: Select 123 REG.co.uk 1Password 3 4Gon AA Jones Electric Ltd Abzorb …" at bounding box center [417, 478] width 787 height 40
drag, startPoint x: 206, startPoint y: 422, endPoint x: 284, endPoint y: 232, distance: 205.7
click at [206, 422] on p "Add Row" at bounding box center [705, 426] width 1363 height 23
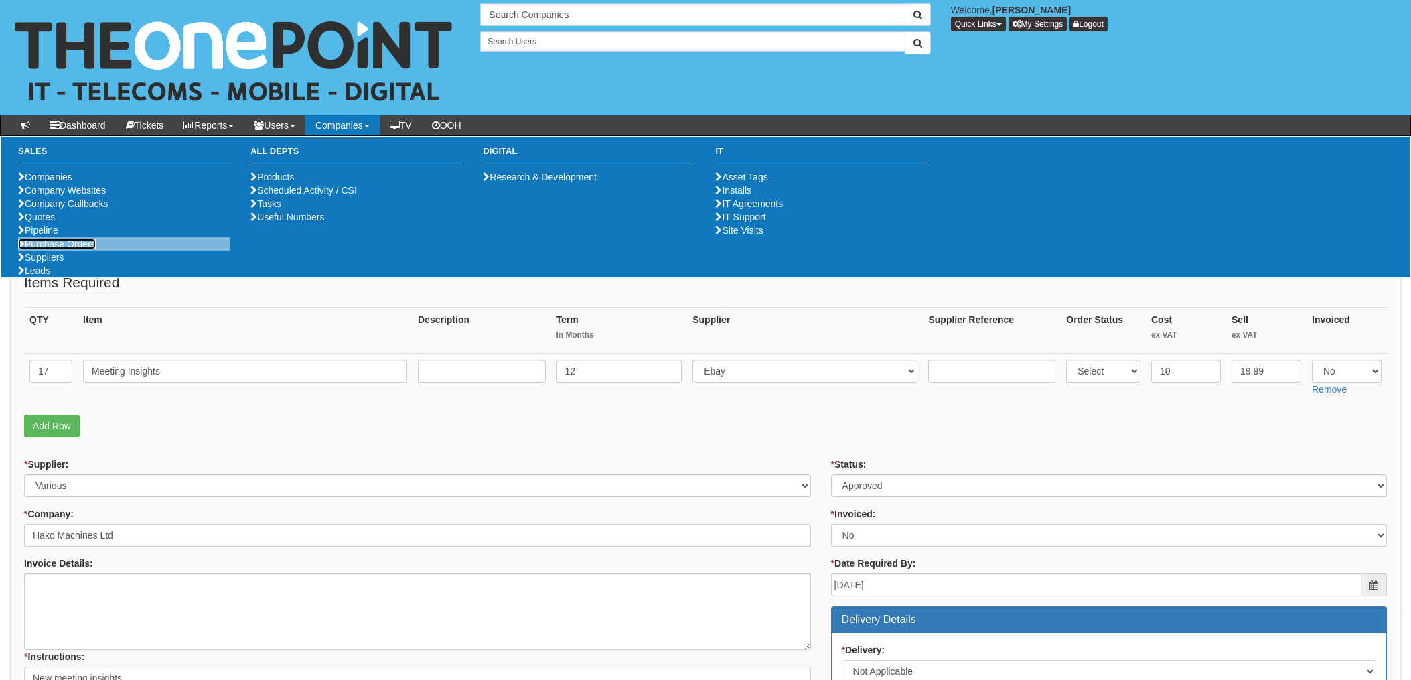
click at [75, 249] on link "Purchase Orders" at bounding box center [57, 243] width 78 height 11
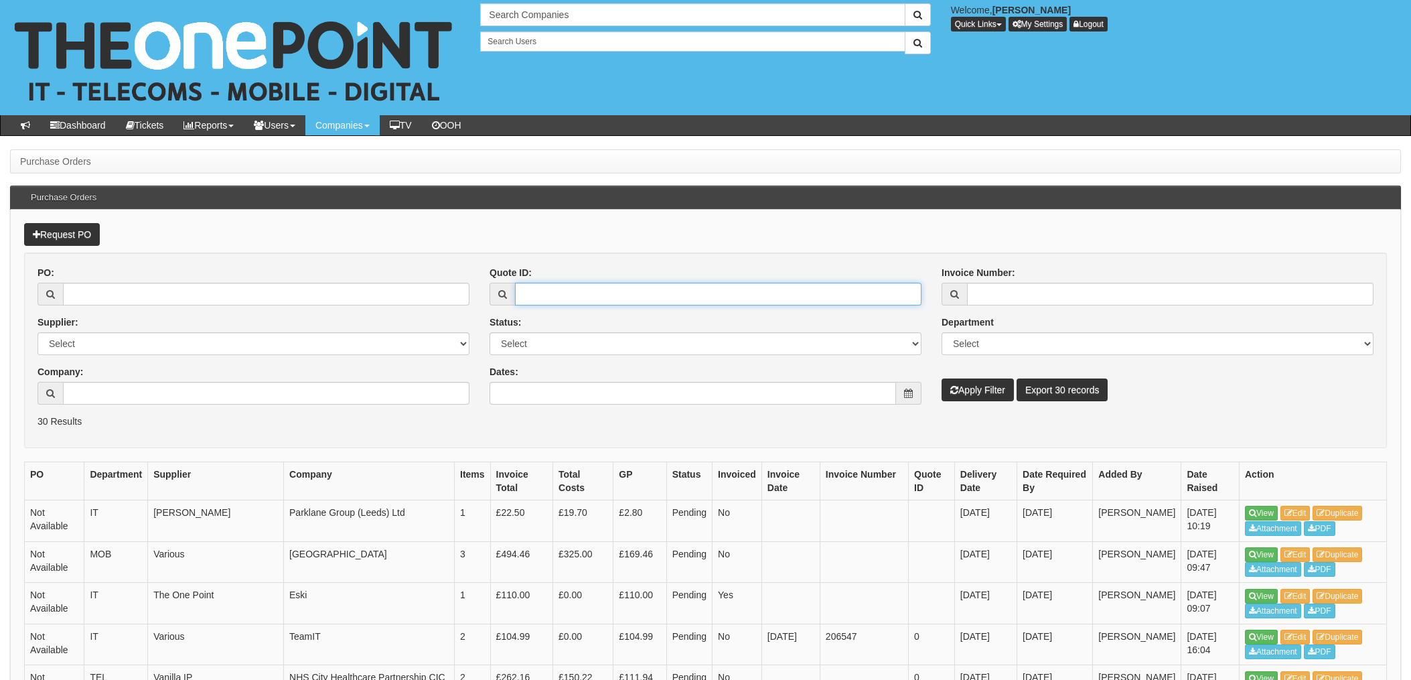
click at [587, 303] on input "Quote ID:" at bounding box center [718, 294] width 407 height 23
type input "7798"
click at [942, 378] on button "Apply Filter" at bounding box center [978, 389] width 72 height 23
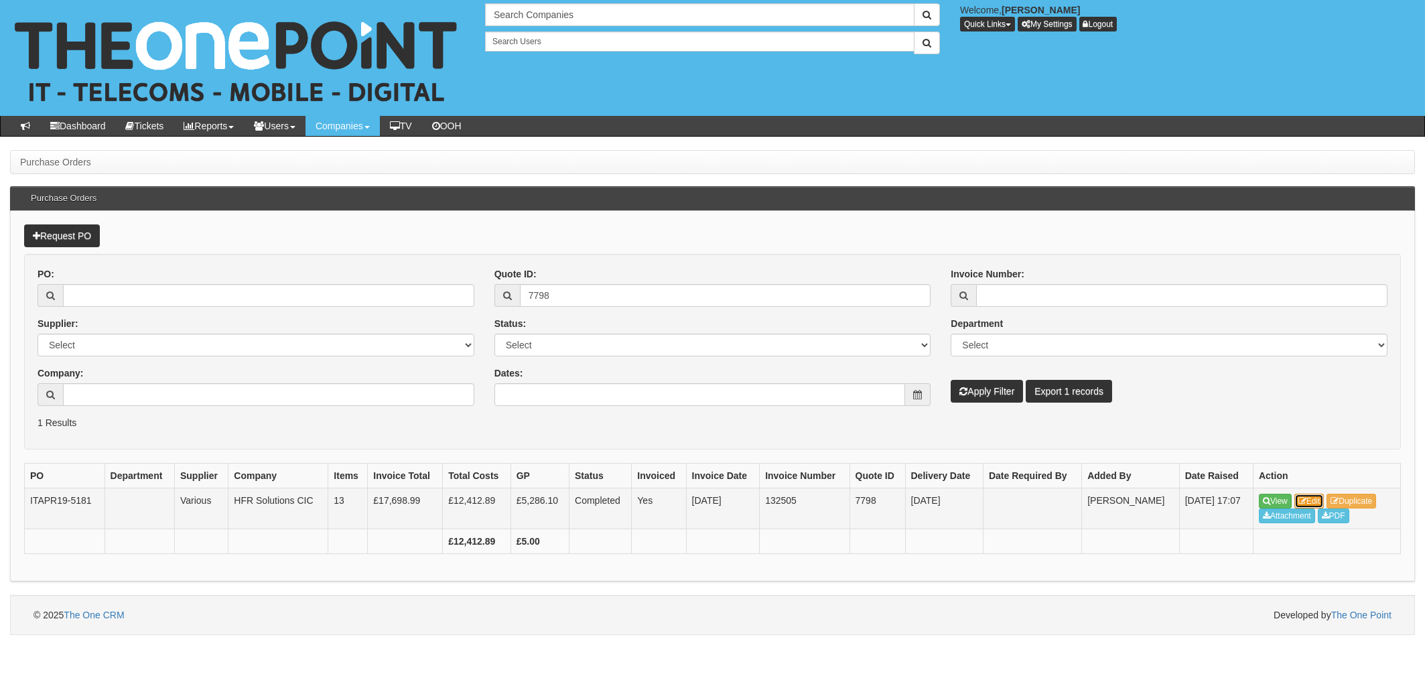
click at [1318, 500] on link "Edit" at bounding box center [1309, 501] width 30 height 15
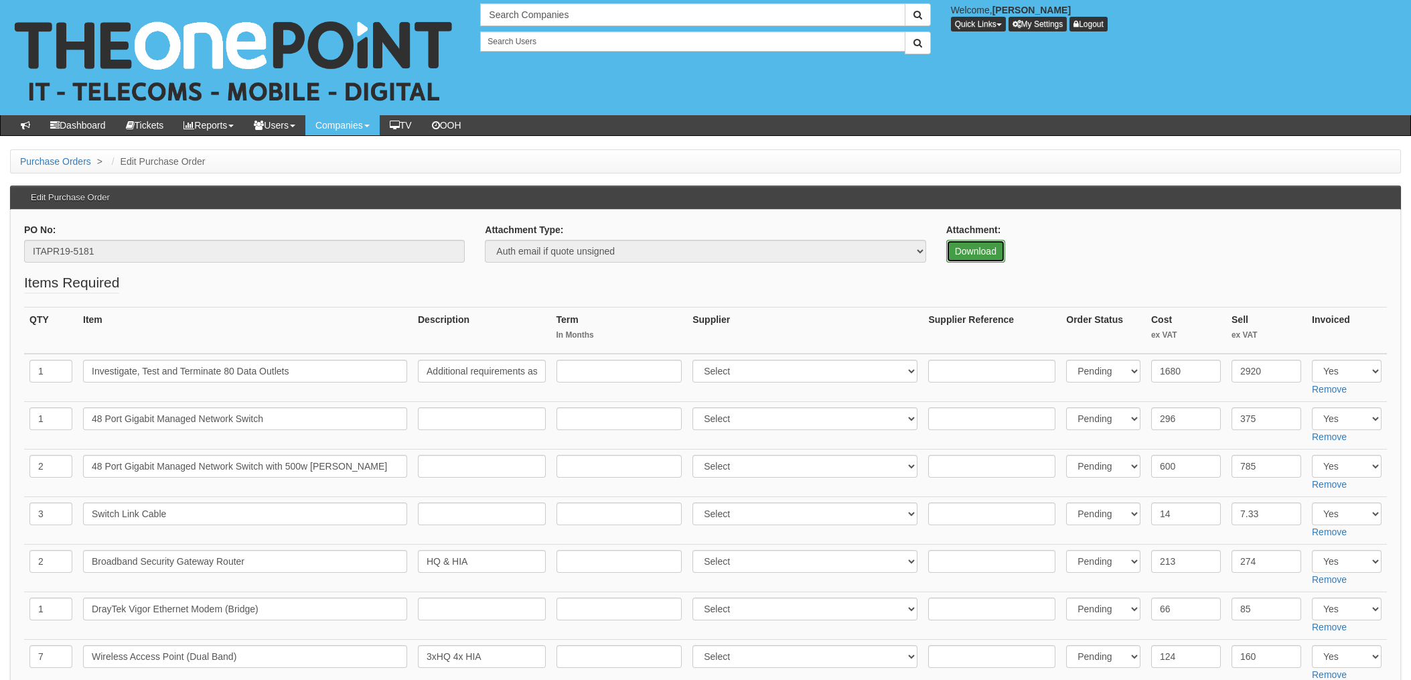
click at [973, 251] on link "Download" at bounding box center [975, 251] width 59 height 23
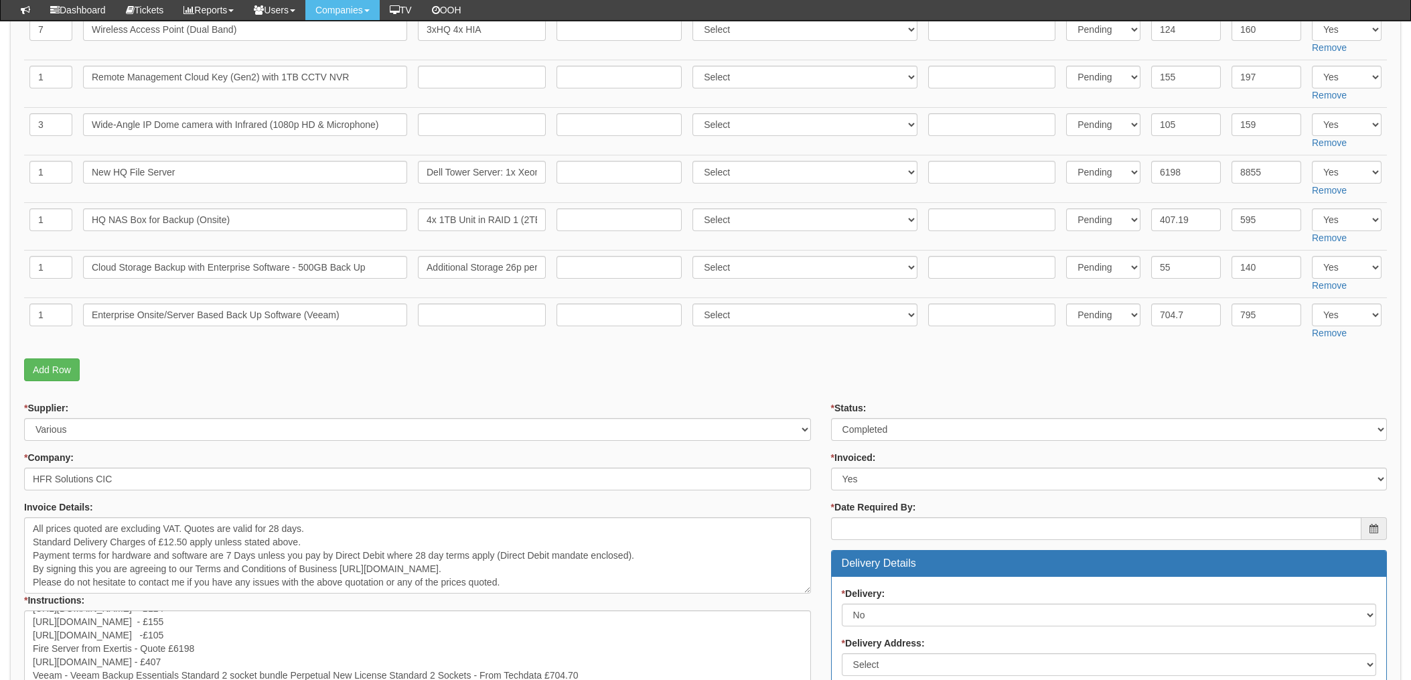
scroll to position [625, 0]
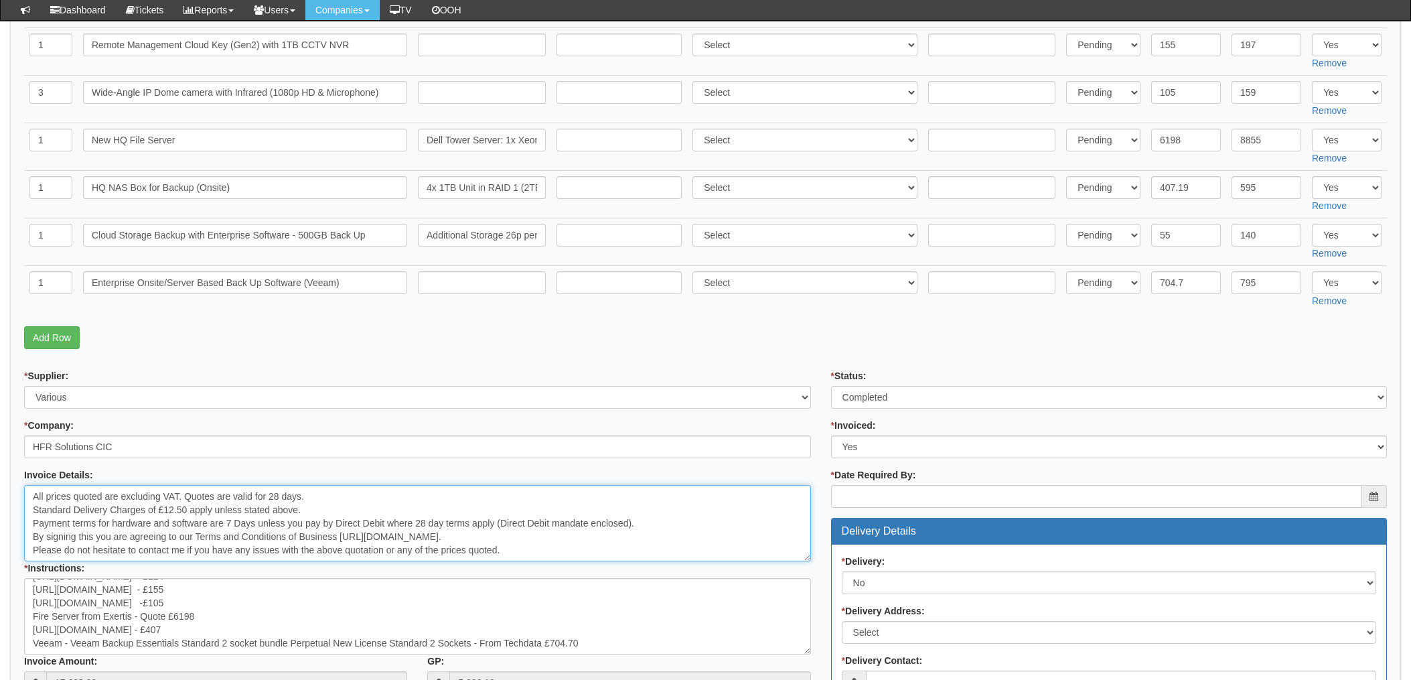
click at [376, 513] on textarea "All prices quoted are excluding VAT. Quotes are valid for 28 days. Standard Del…" at bounding box center [417, 523] width 787 height 76
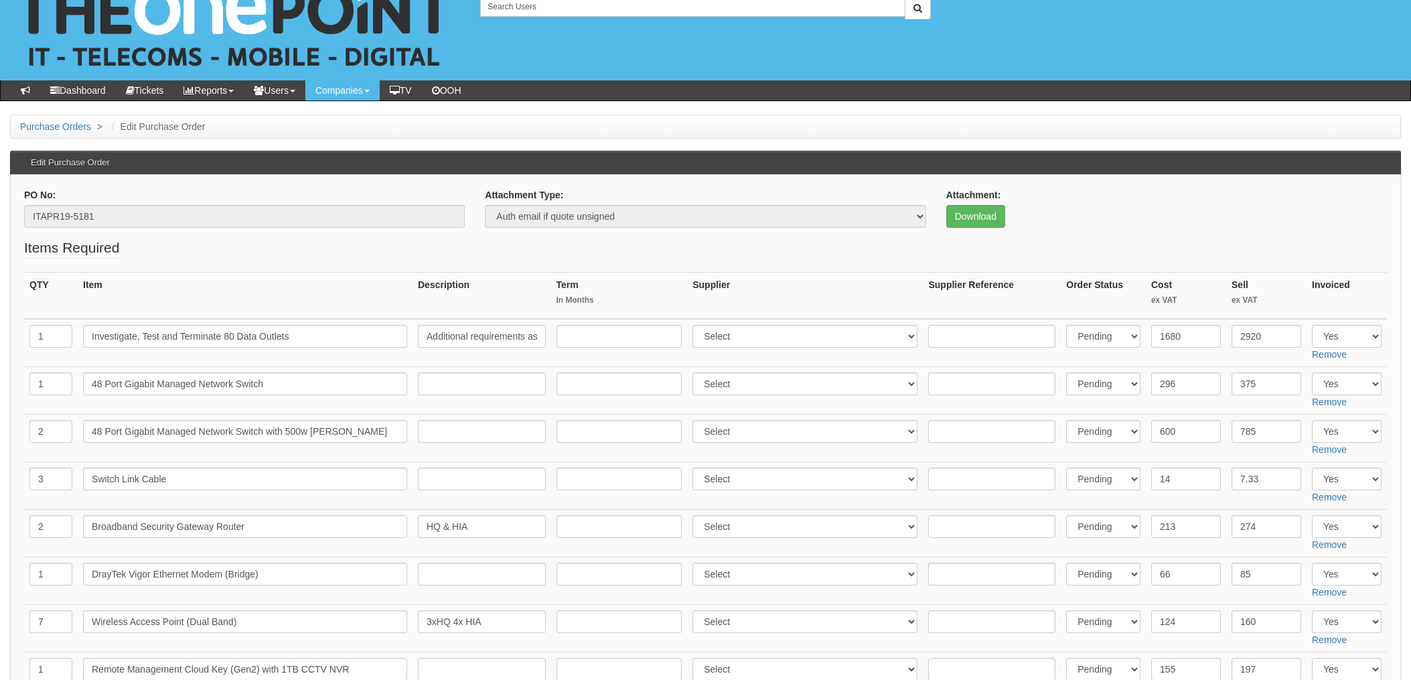
scroll to position [0, 0]
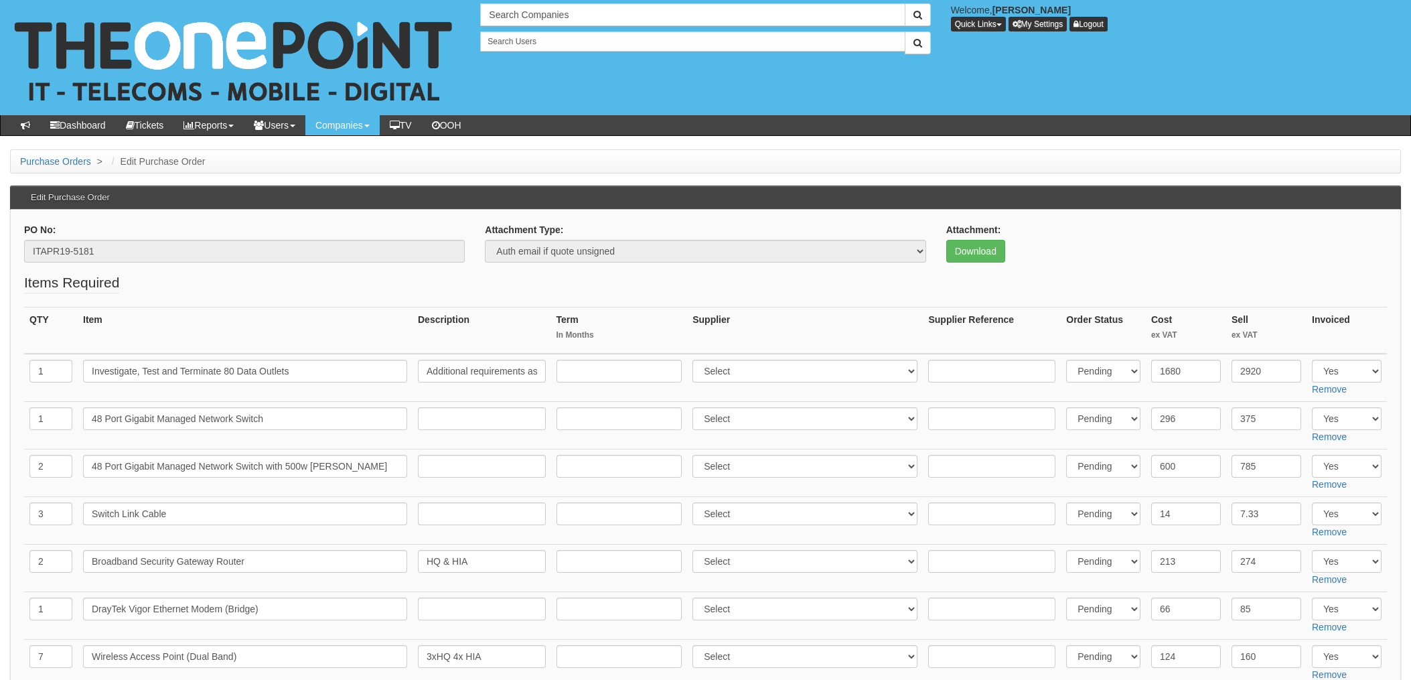
click at [246, 291] on fieldset "Items Required QTY Item Description Term In Months Supplier Supplier Reference …" at bounding box center [705, 644] width 1363 height 742
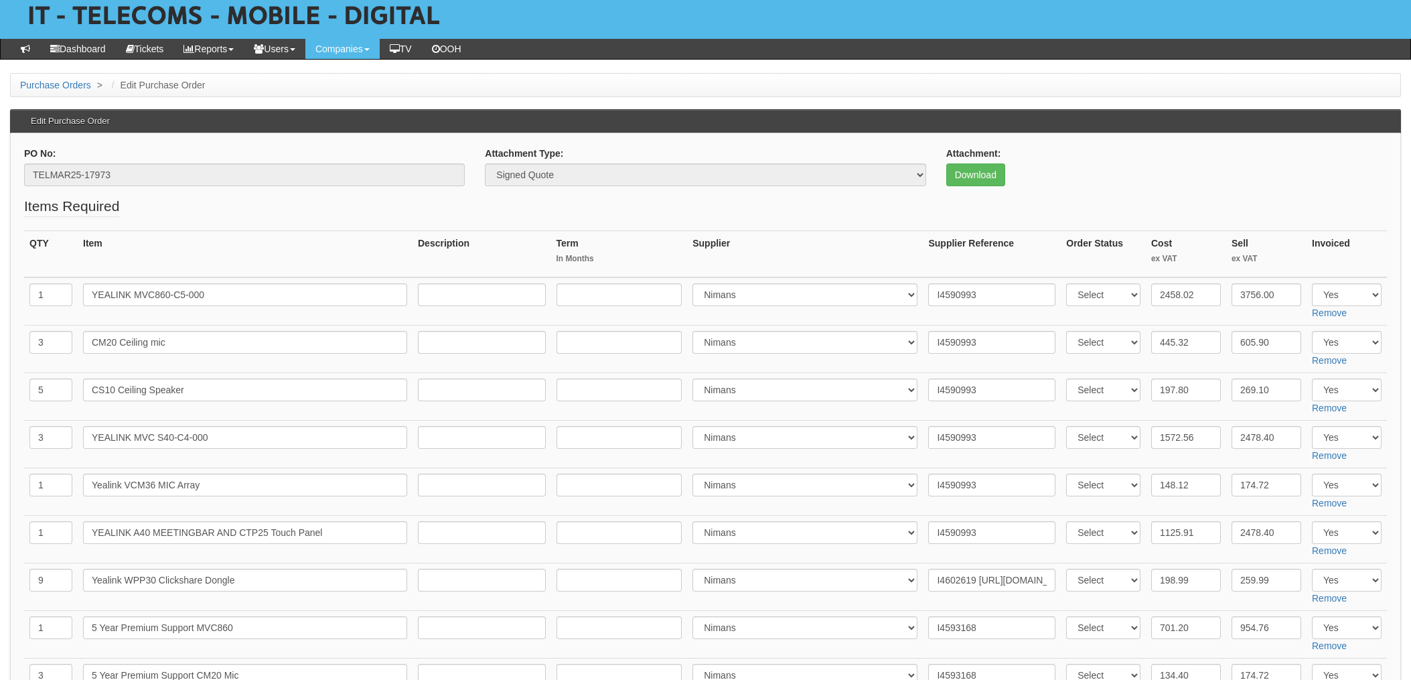
scroll to position [24, 0]
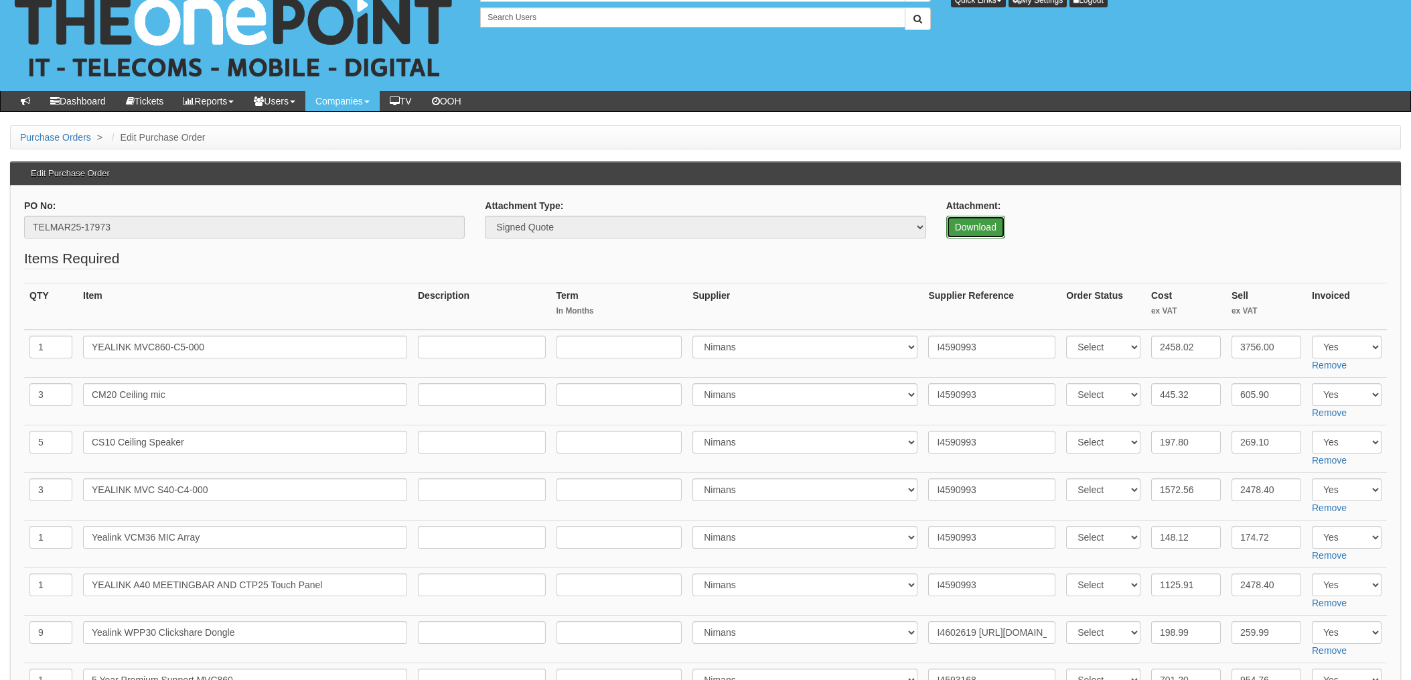
click at [979, 226] on link "Download" at bounding box center [975, 227] width 59 height 23
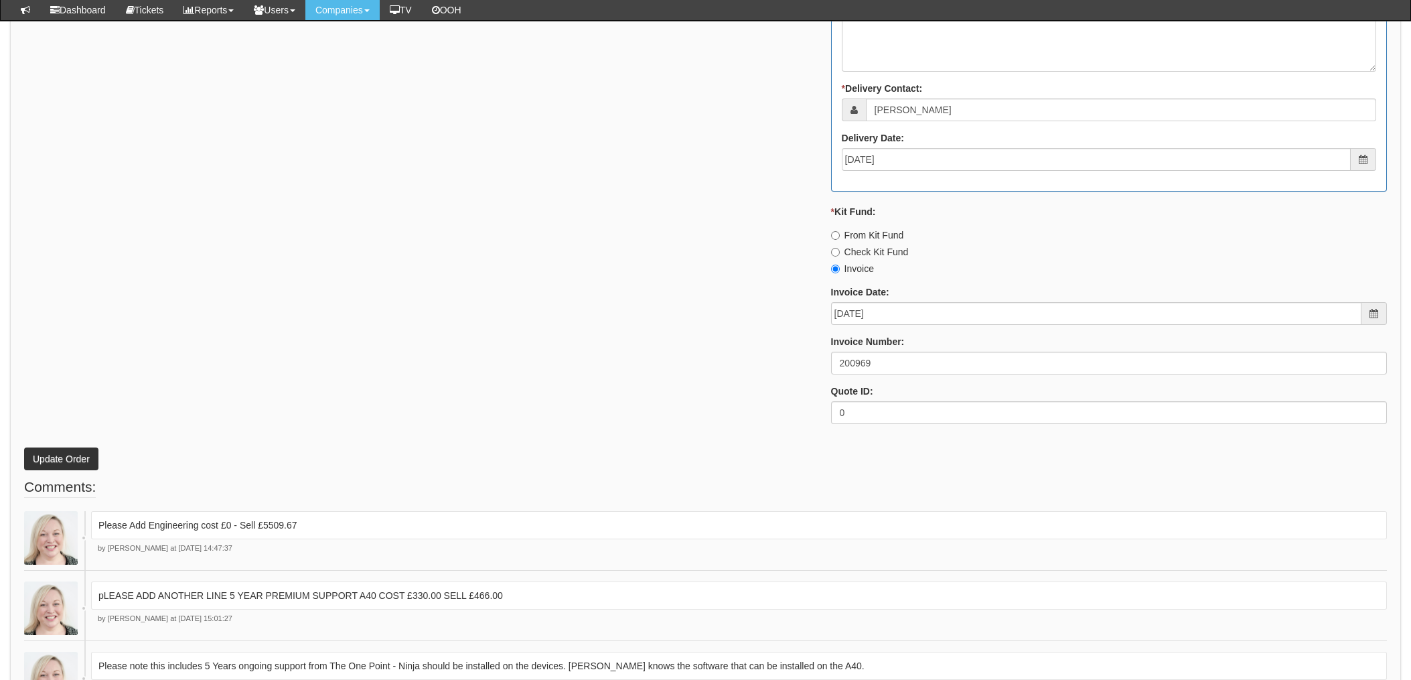
scroll to position [1632, 0]
click at [875, 368] on input "200969" at bounding box center [1109, 364] width 556 height 23
drag, startPoint x: 903, startPoint y: 358, endPoint x: 723, endPoint y: 358, distance: 180.2
click at [758, 359] on div "* Supplier: Select 123 [DOMAIN_NAME] 1Password 3 4Gon [PERSON_NAME] Electric Lt…" at bounding box center [705, 65] width 1383 height 740
type input "202455"
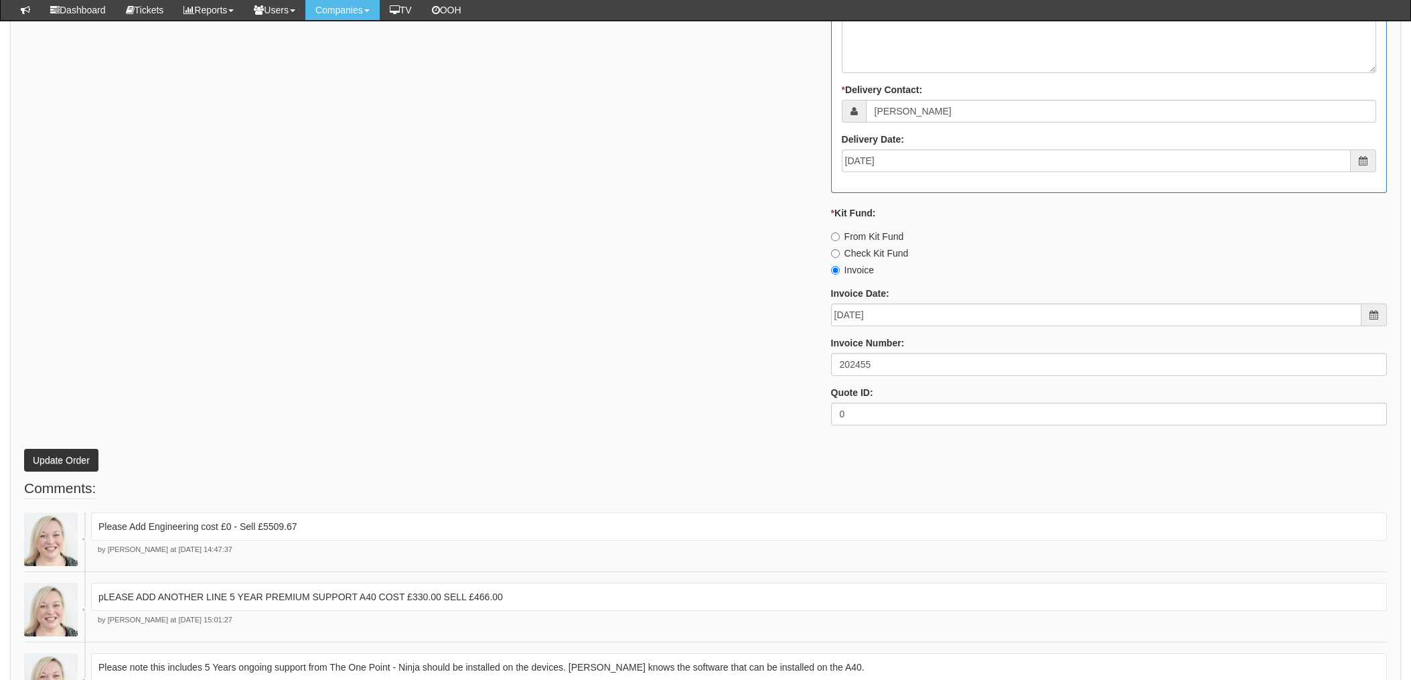
click at [561, 319] on div "* Supplier: Select 123 [DOMAIN_NAME] 1Password 3 4Gon [PERSON_NAME] Electric Lt…" at bounding box center [705, 65] width 1383 height 740
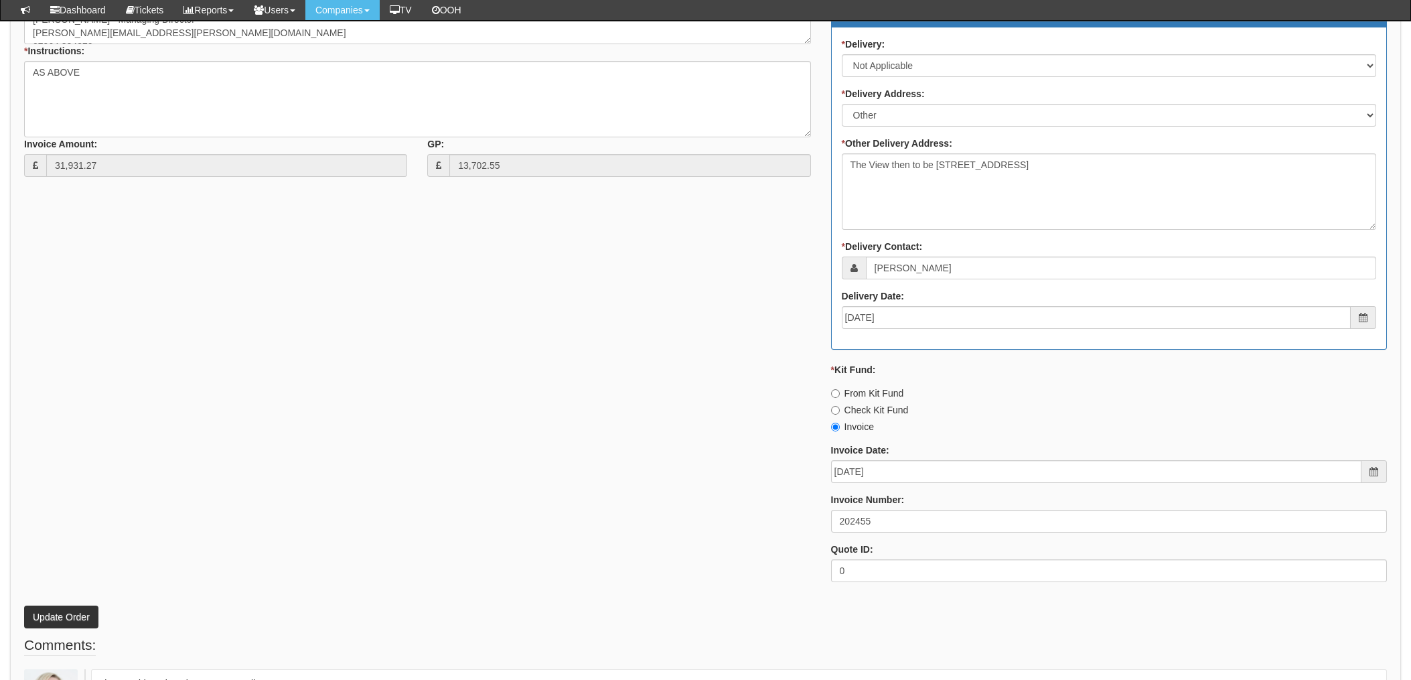
scroll to position [1607, 0]
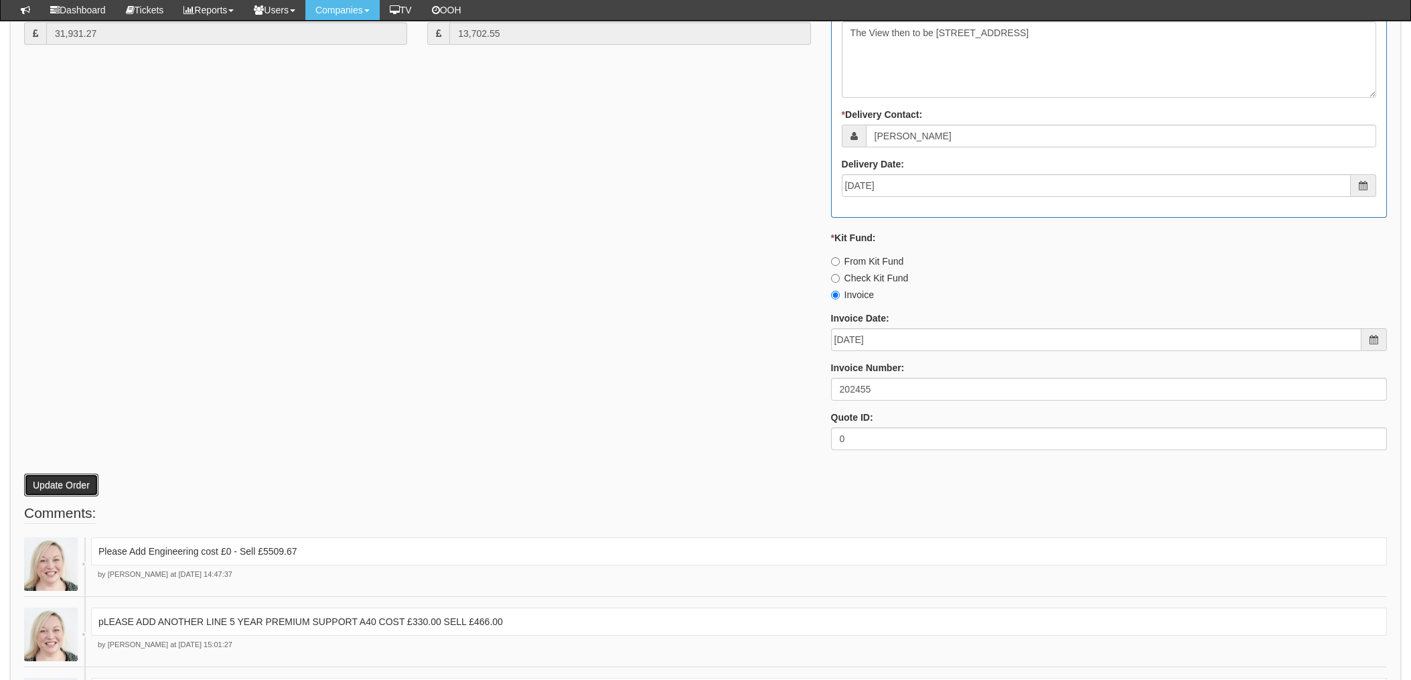
click at [70, 477] on button "Update Order" at bounding box center [61, 485] width 74 height 23
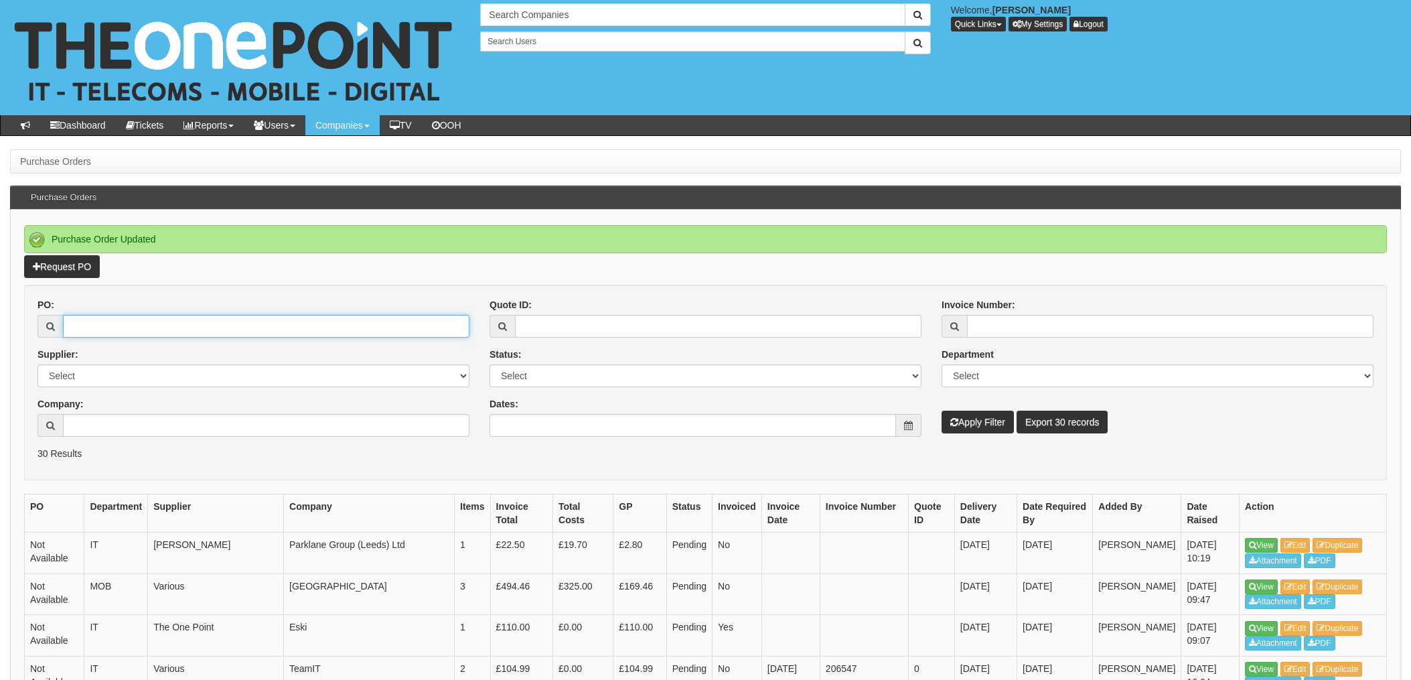
click at [182, 330] on input "PO:" at bounding box center [266, 326] width 407 height 23
type input "17919"
click at [942, 411] on button "Apply Filter" at bounding box center [978, 422] width 72 height 23
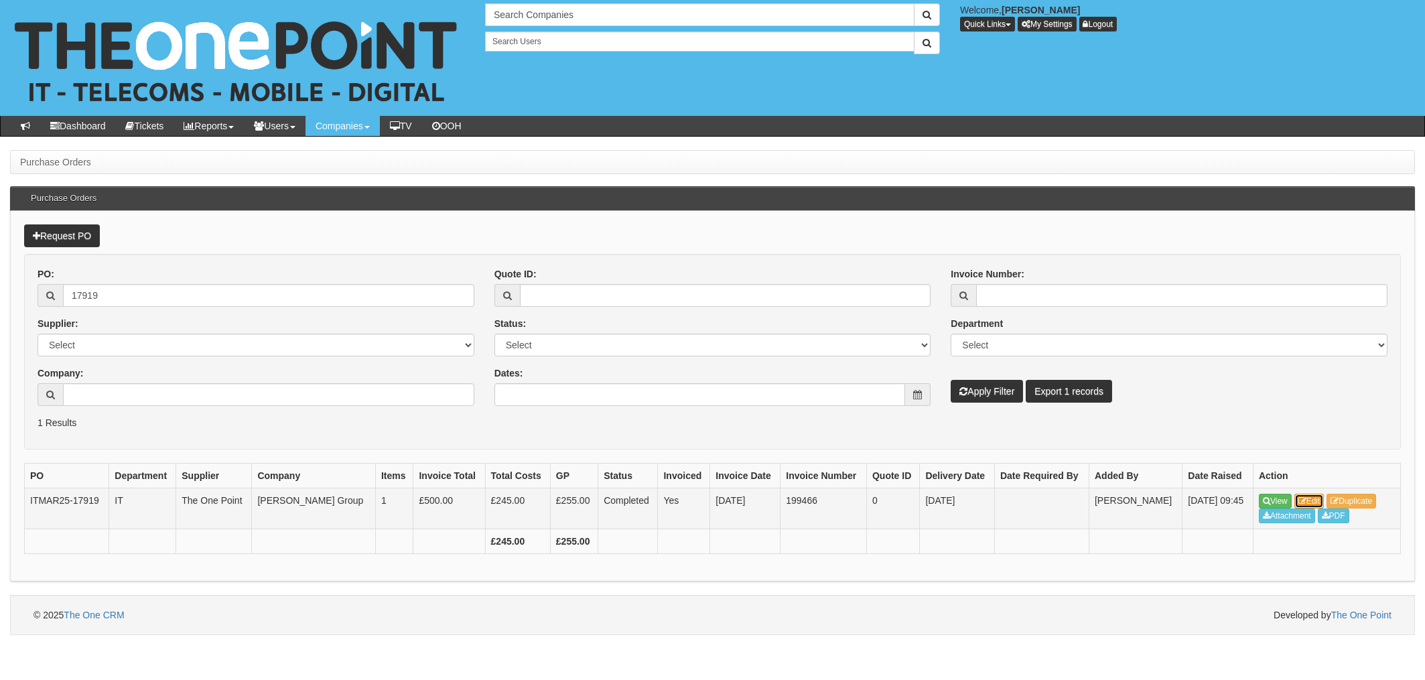
click at [1301, 497] on icon at bounding box center [1302, 501] width 8 height 8
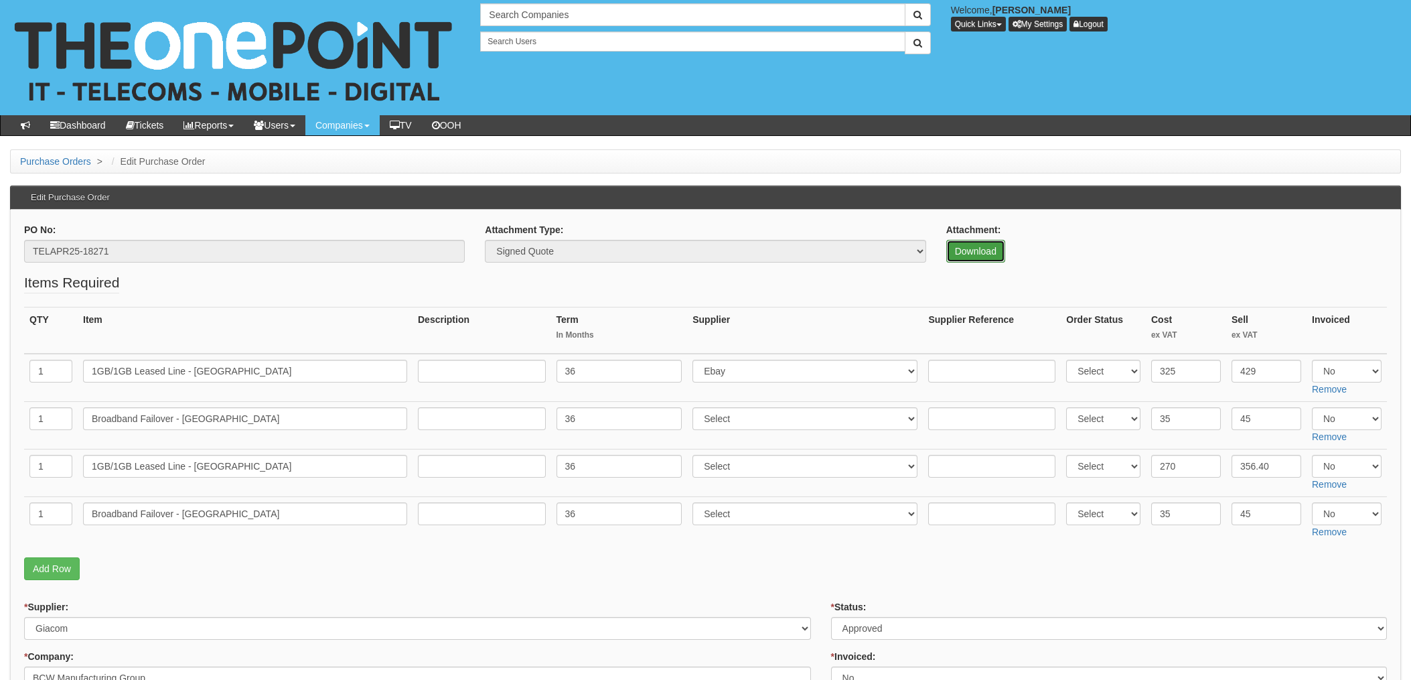
click at [973, 247] on link "Download" at bounding box center [975, 251] width 59 height 23
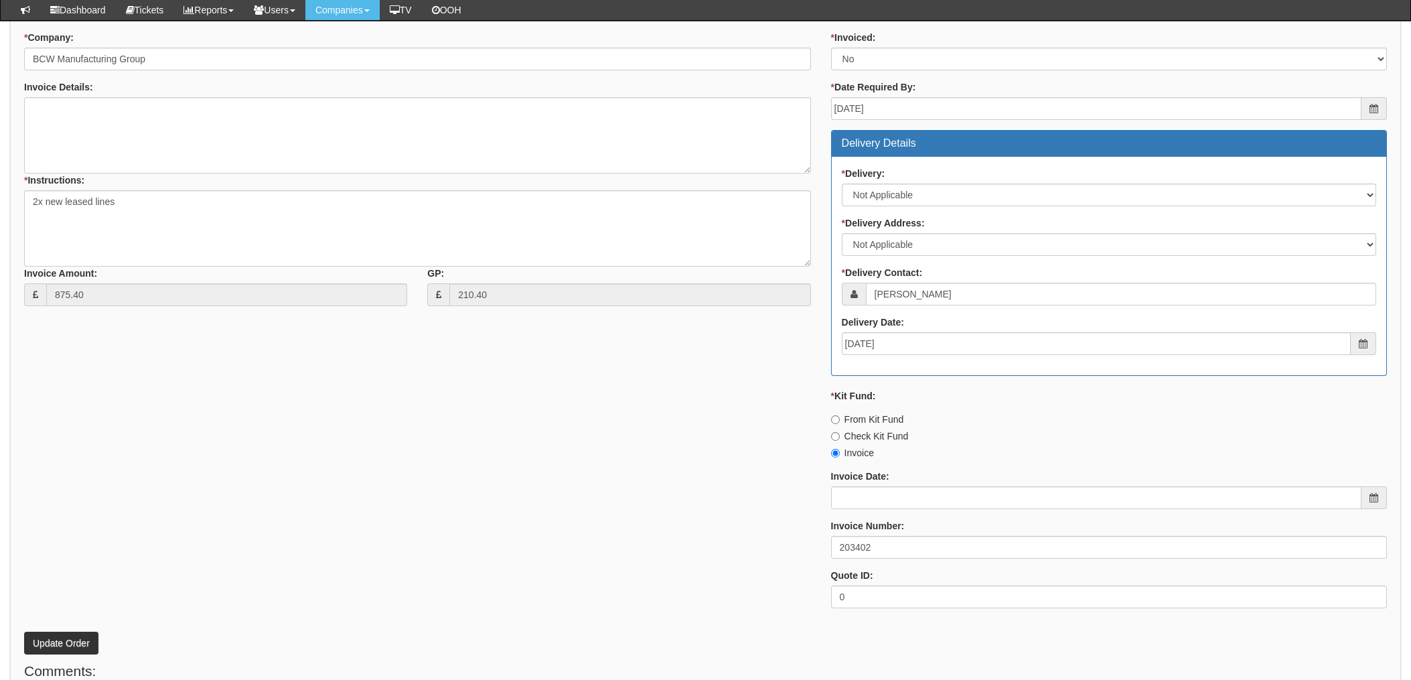
scroll to position [625, 0]
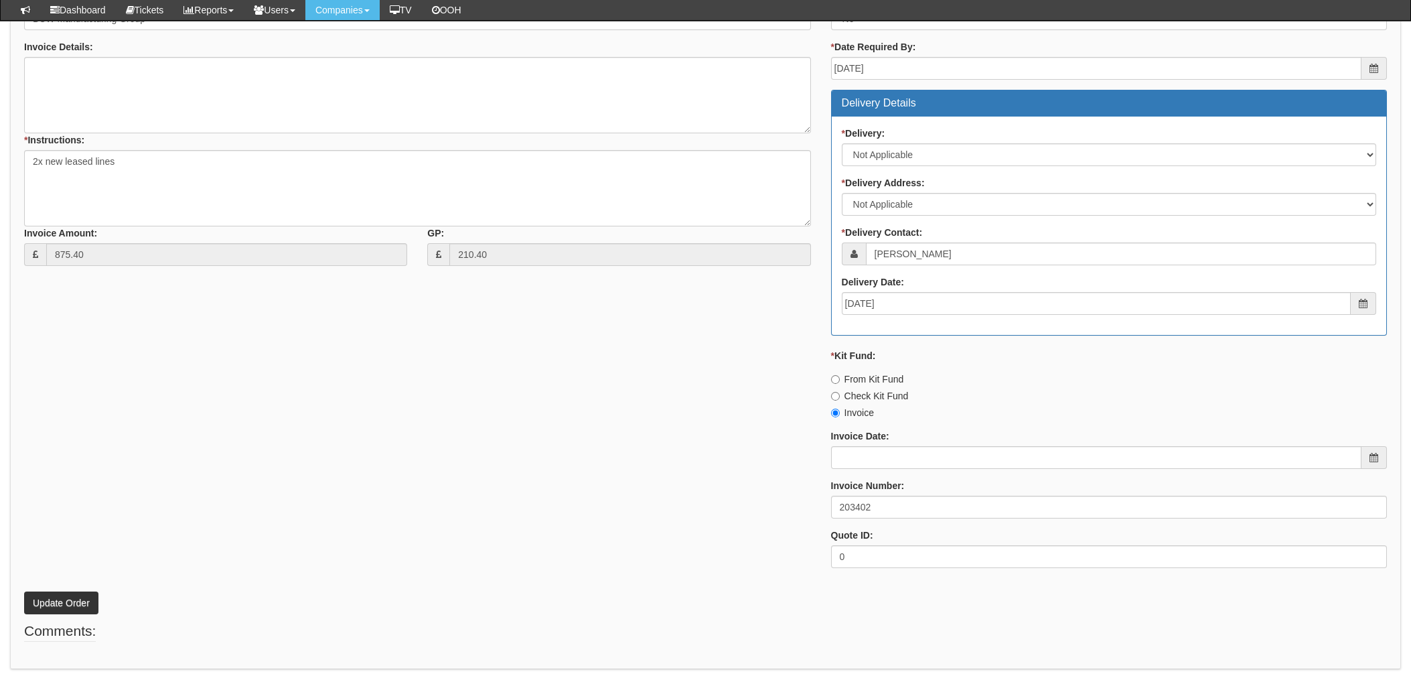
click at [577, 427] on div "* Supplier: Select 123 REG.co.uk 1Password 3 4Gon AA Jones Electric Ltd Abzorb …" at bounding box center [705, 259] width 1383 height 637
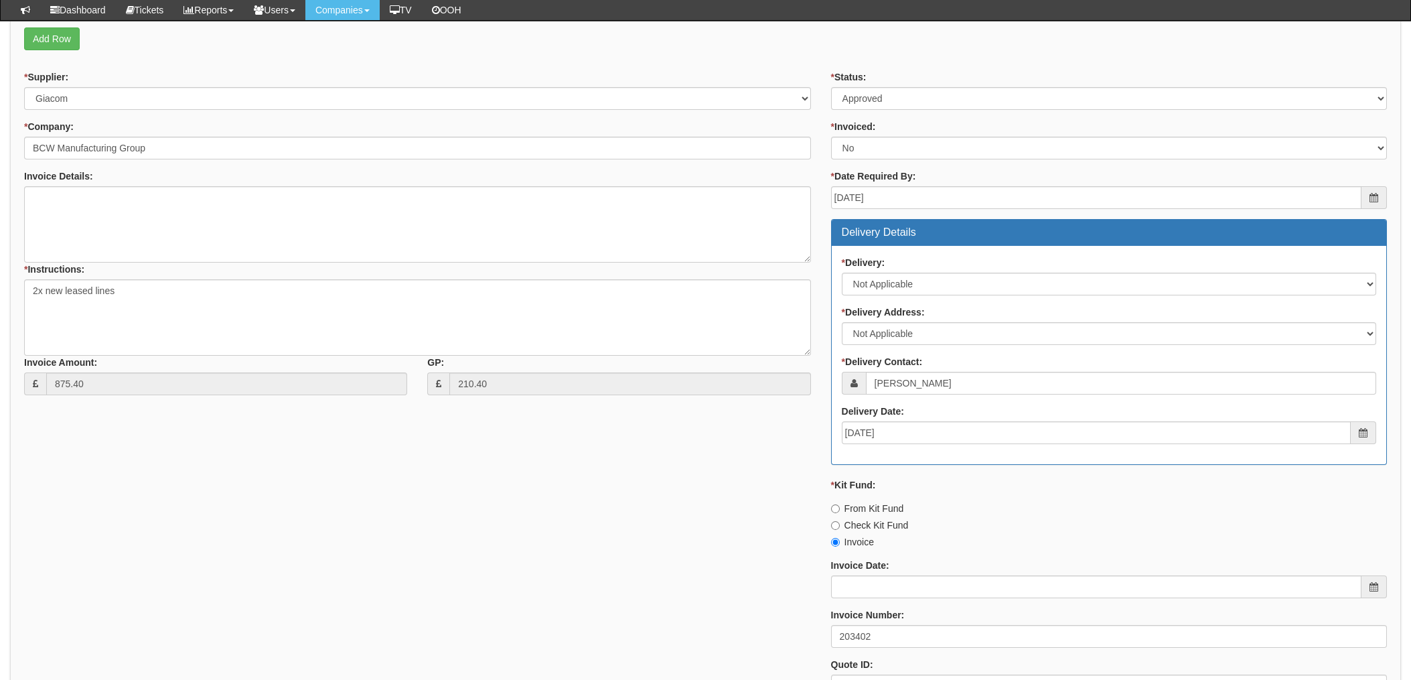
scroll to position [669, 0]
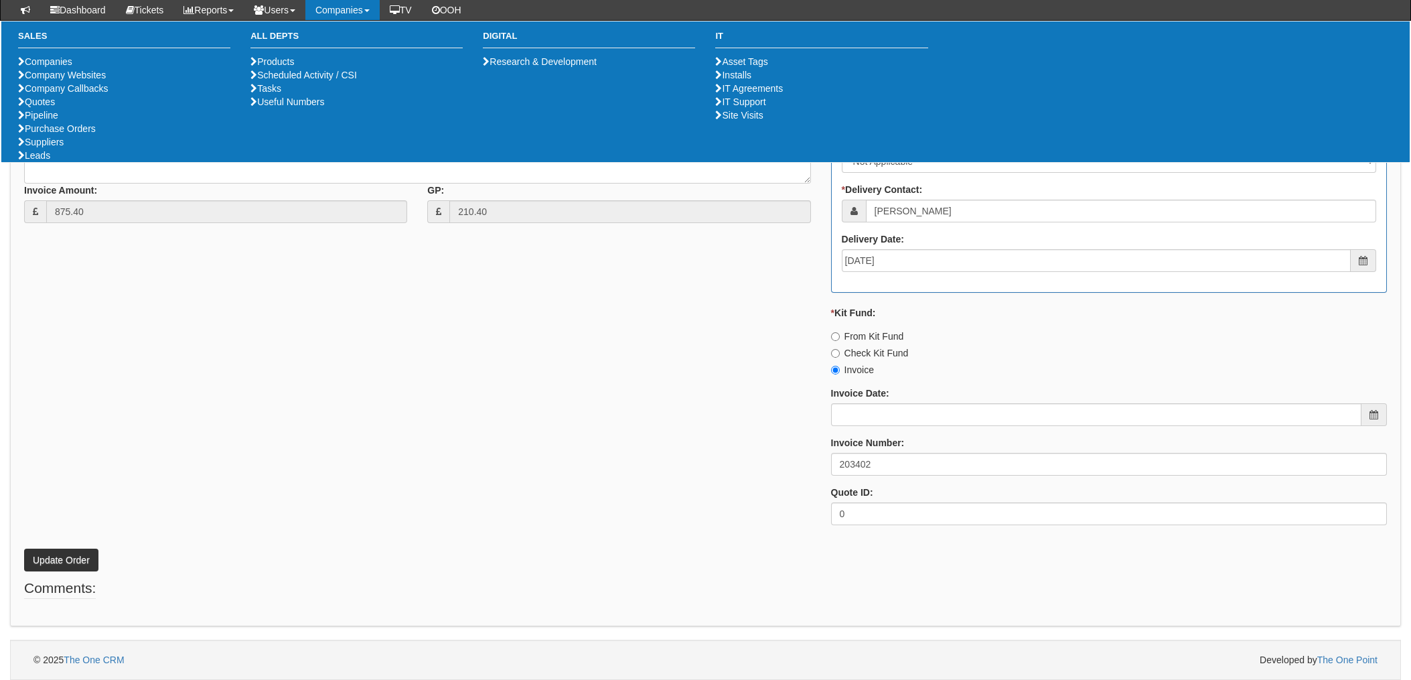
click at [680, 333] on div "* Supplier: Select 123 REG.co.uk 1Password 3 4Gon AA Jones Electric Ltd Abzorb …" at bounding box center [705, 216] width 1383 height 637
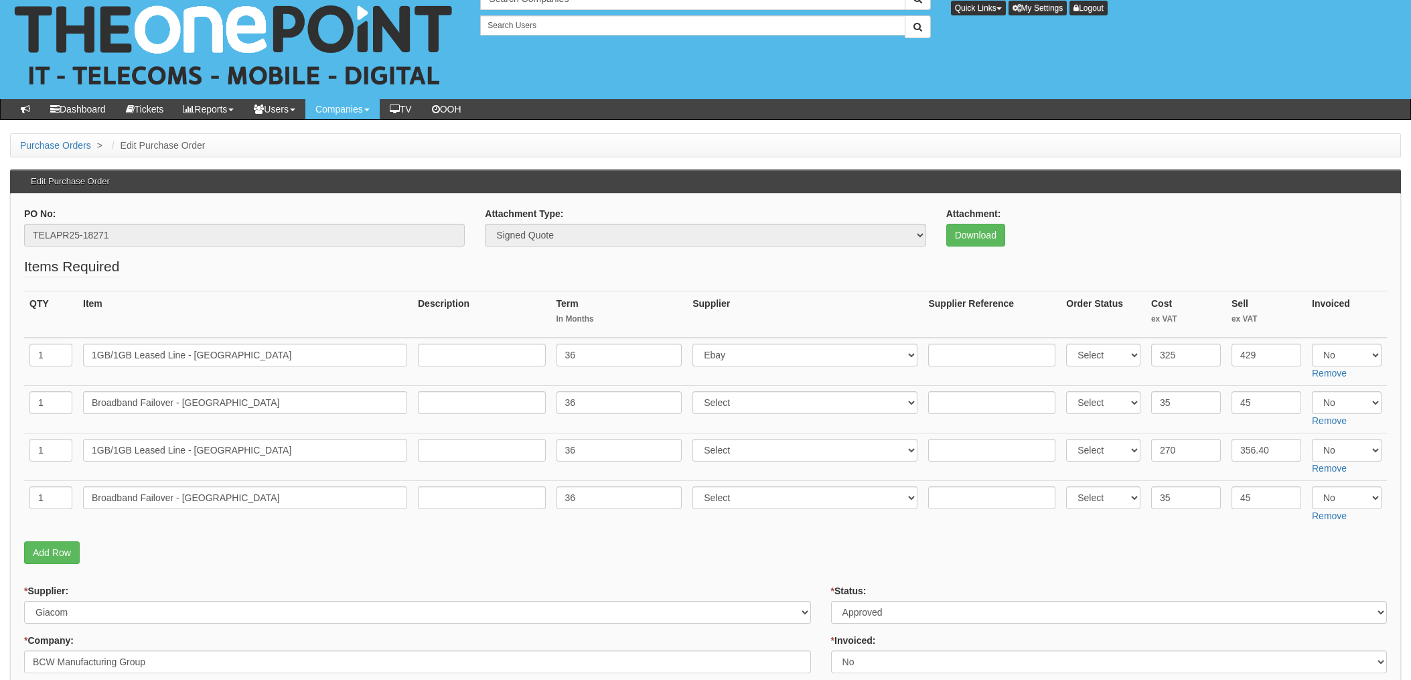
scroll to position [0, 0]
